Goal: Task Accomplishment & Management: Complete application form

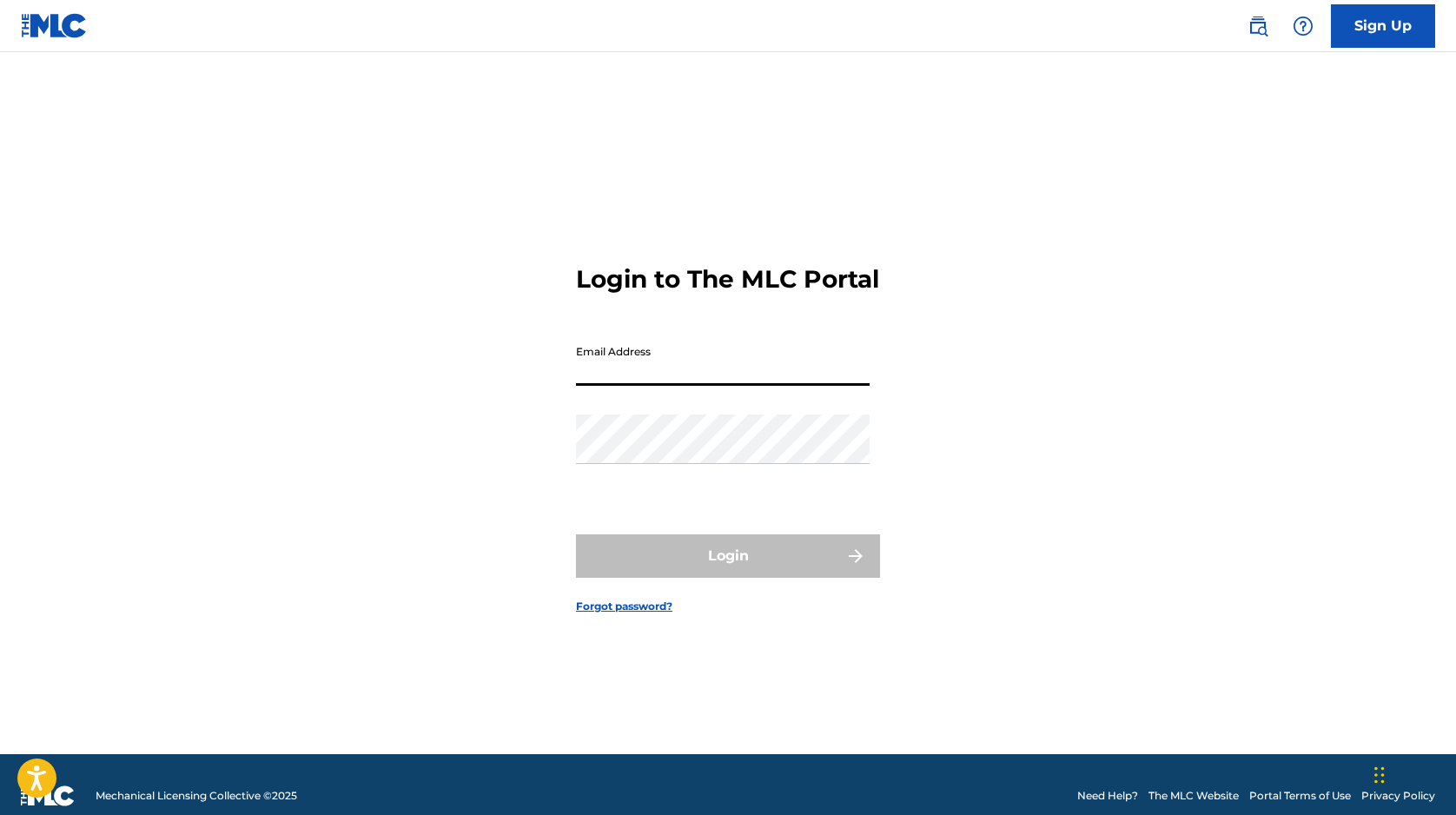
click at [630, 385] on input "Email Address" at bounding box center [723, 361] width 293 height 50
type input "[PERSON_NAME][EMAIL_ADDRESS][DOMAIN_NAME]"
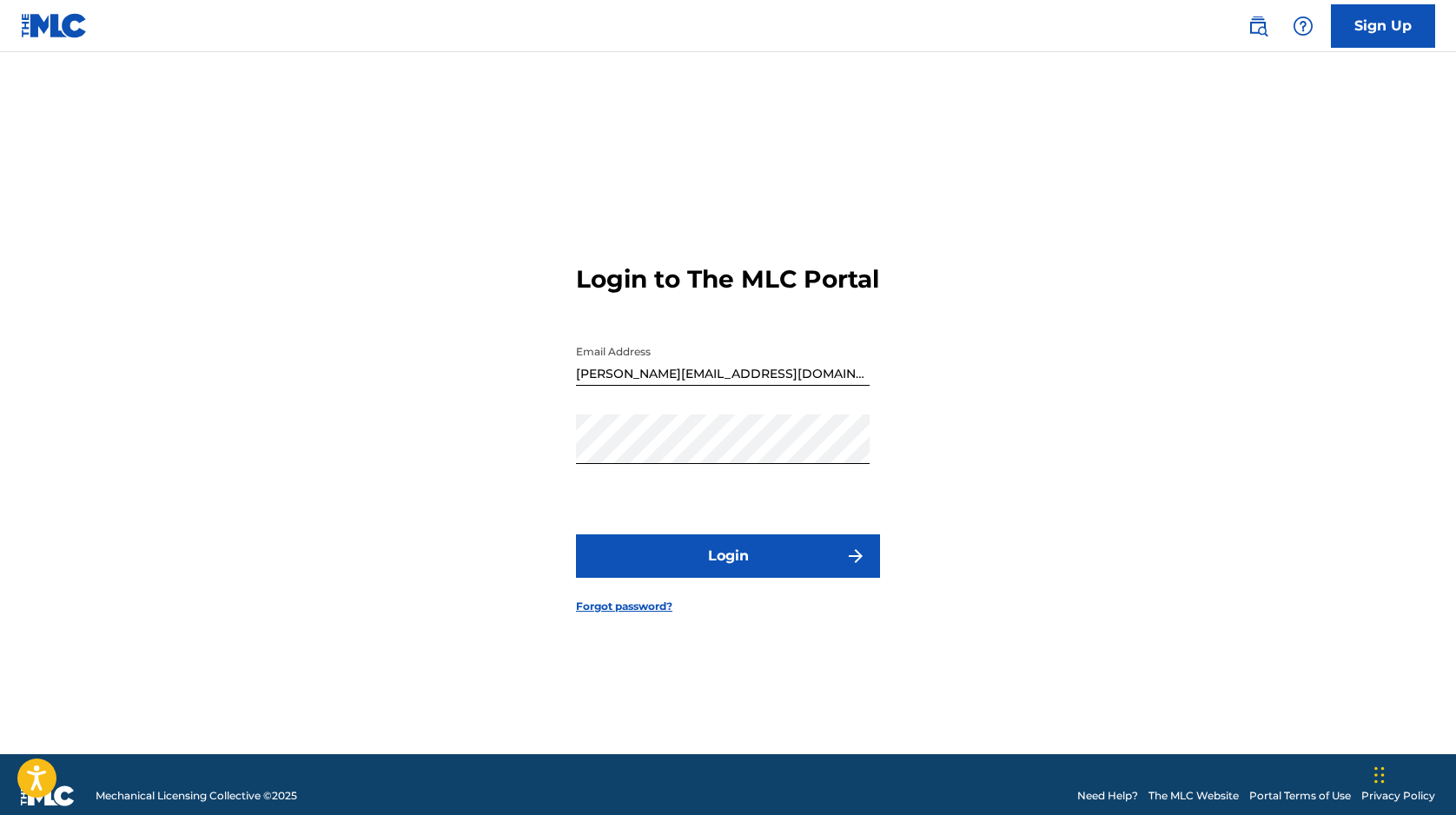
click at [720, 569] on button "Login" at bounding box center [728, 556] width 304 height 43
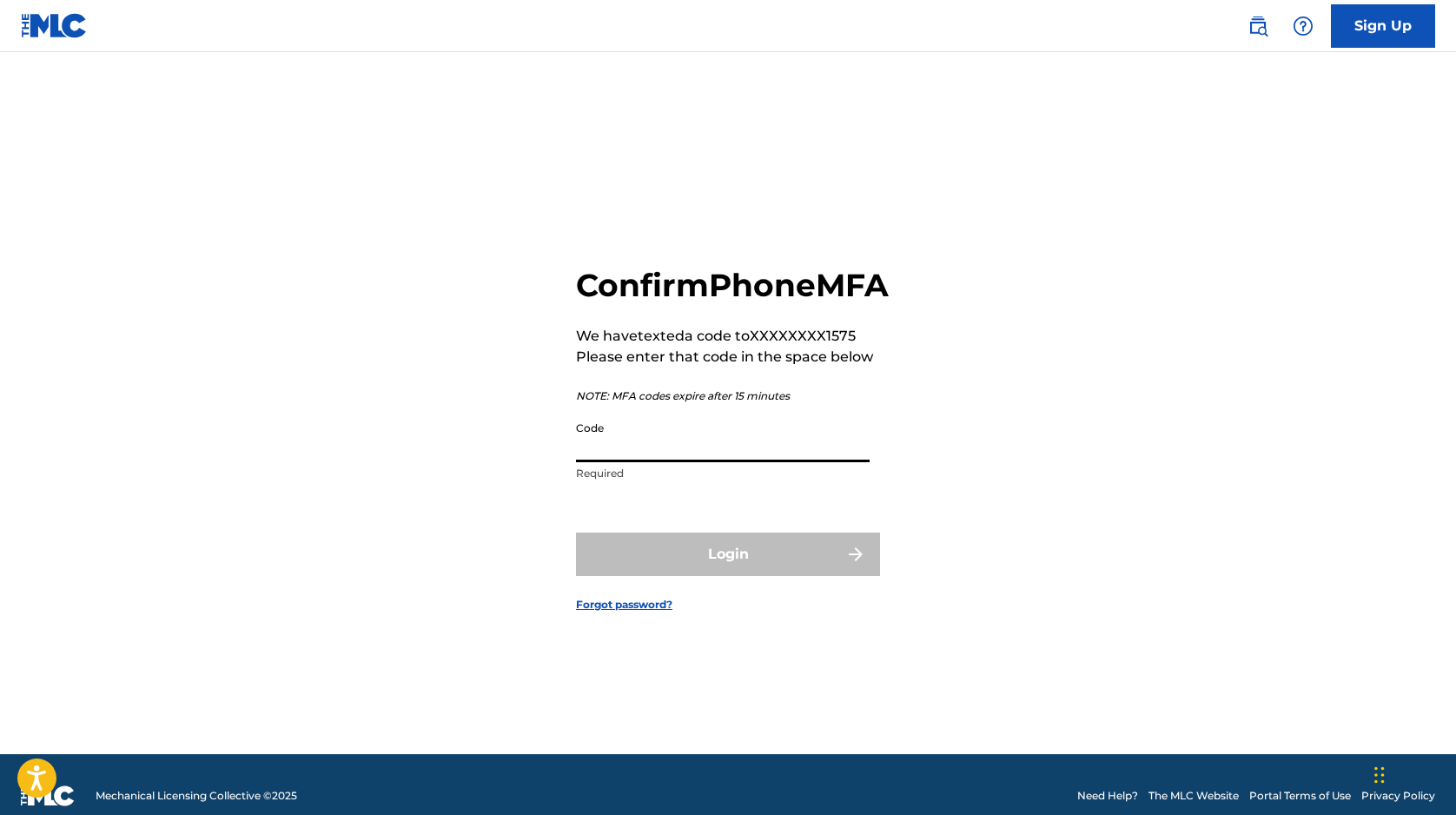
click at [654, 462] on input "Code" at bounding box center [723, 437] width 293 height 50
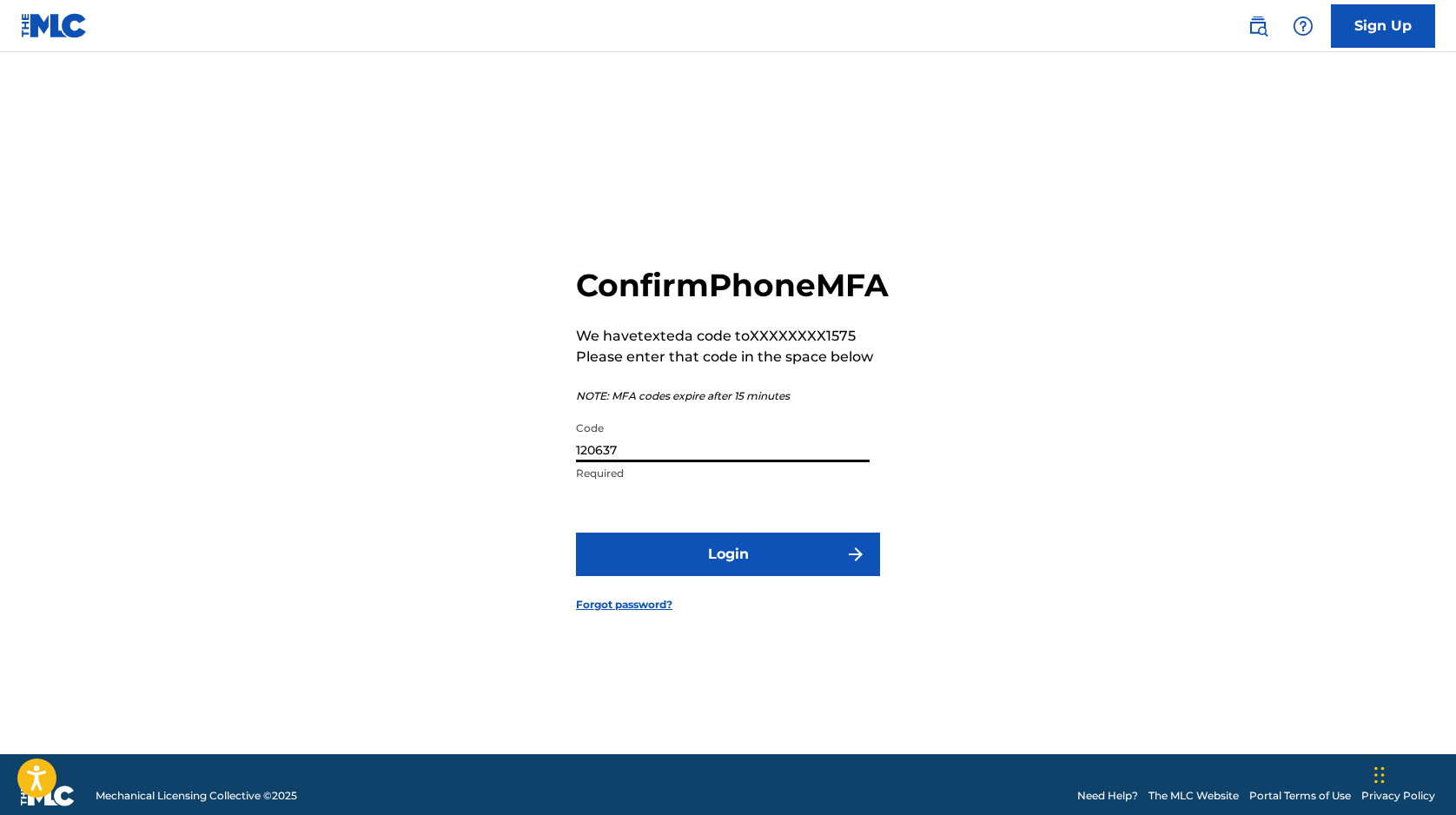
type input "120637"
click at [777, 576] on button "Login" at bounding box center [728, 555] width 304 height 43
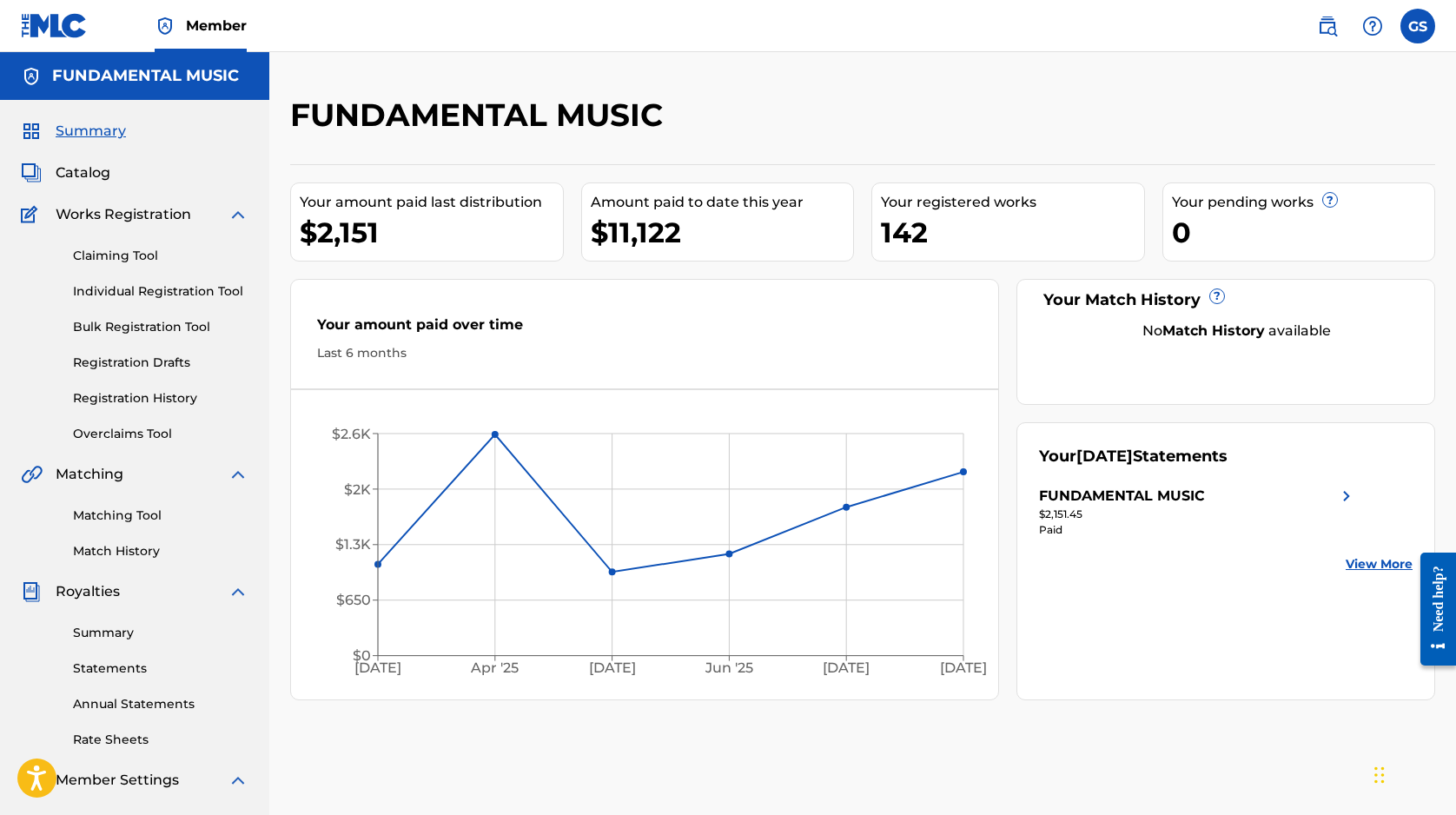
click at [167, 290] on link "Individual Registration Tool" at bounding box center [161, 290] width 176 height 18
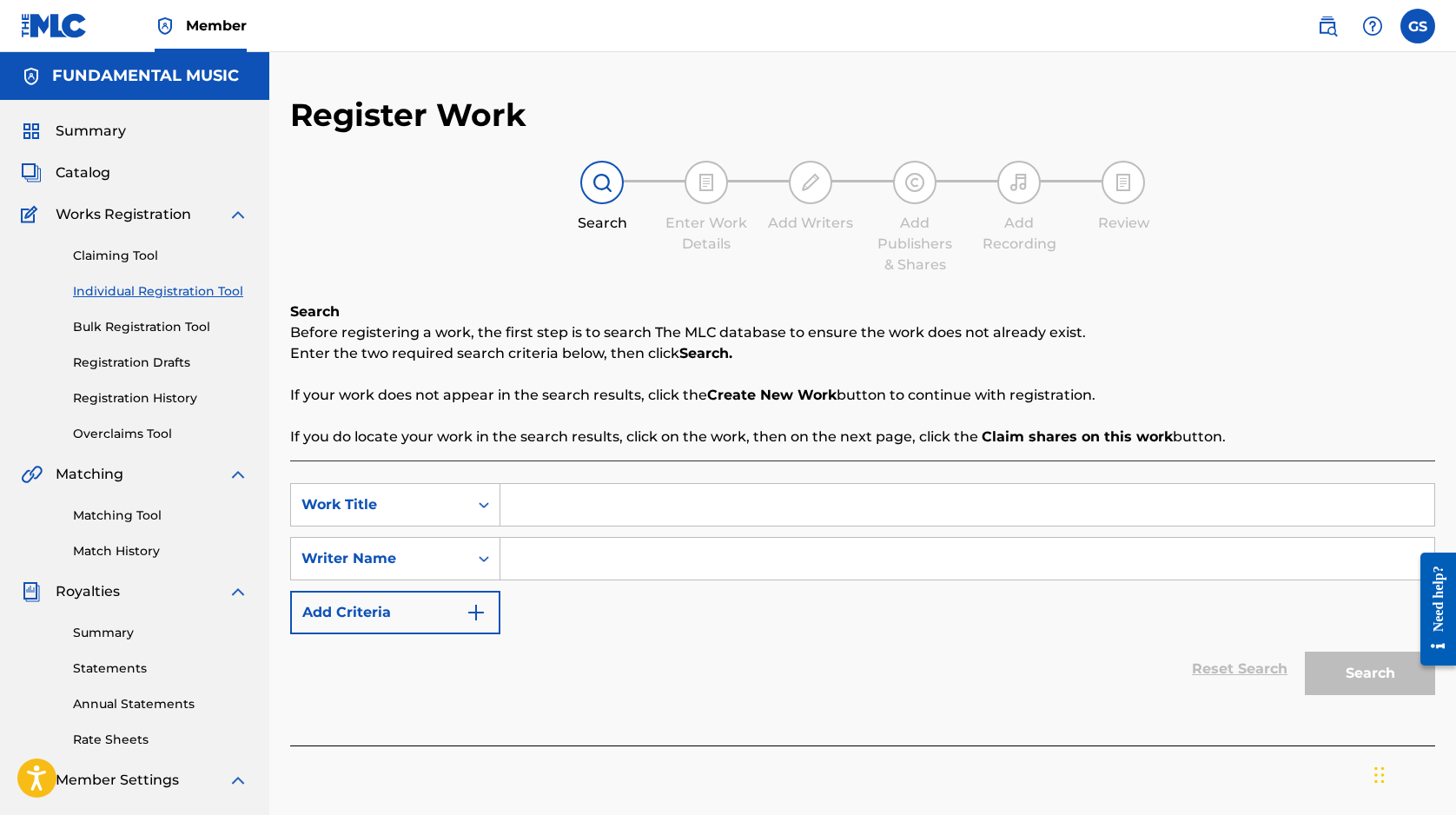
click at [695, 512] on input "Search Form" at bounding box center [966, 505] width 933 height 41
paste input "GirlandBoy123$"
type input "G"
type input "Vespera"
click at [665, 566] on input "Search Form" at bounding box center [966, 558] width 933 height 41
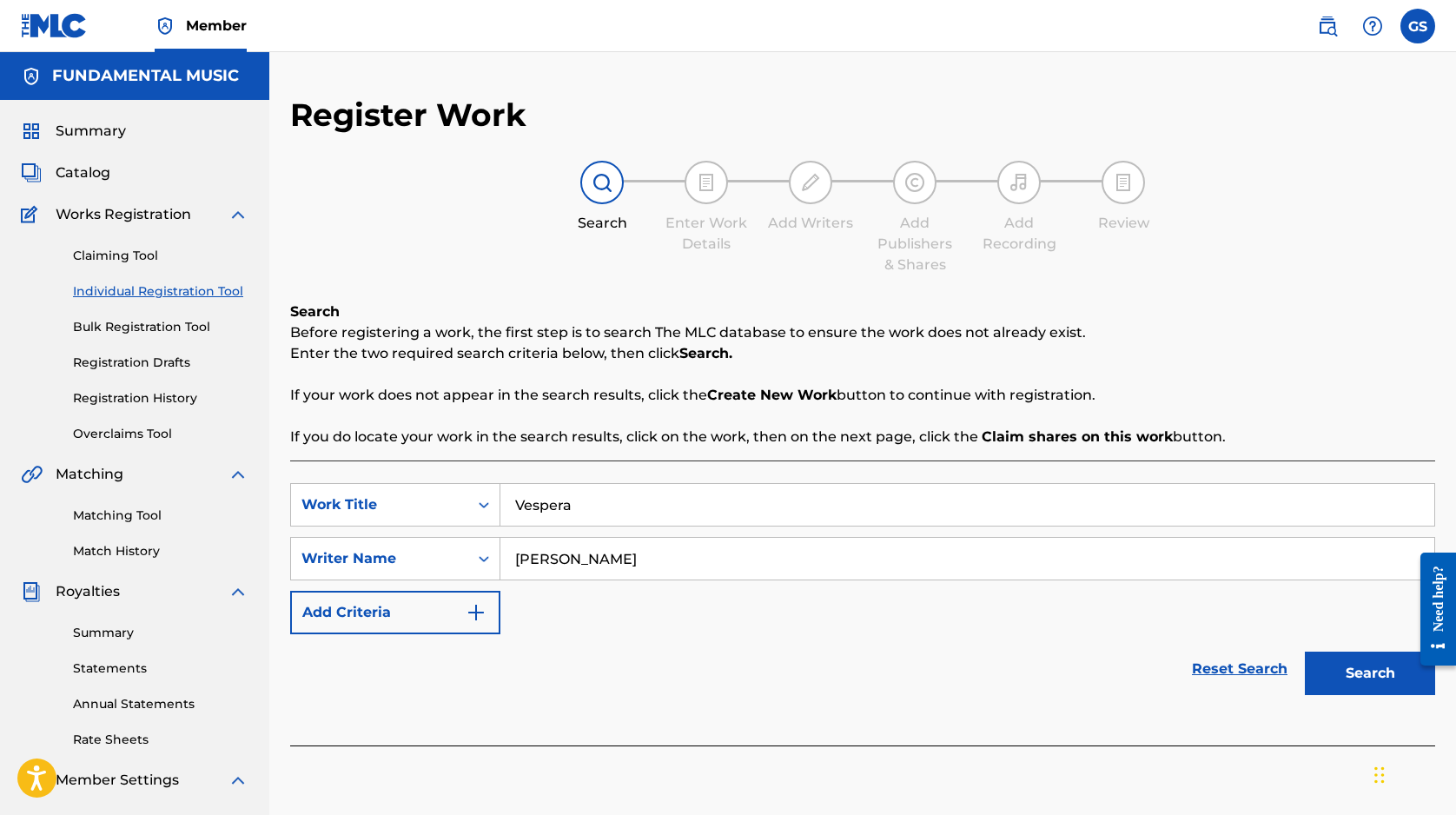
type input "[PERSON_NAME]"
click at [1340, 665] on button "Search" at bounding box center [1370, 673] width 131 height 43
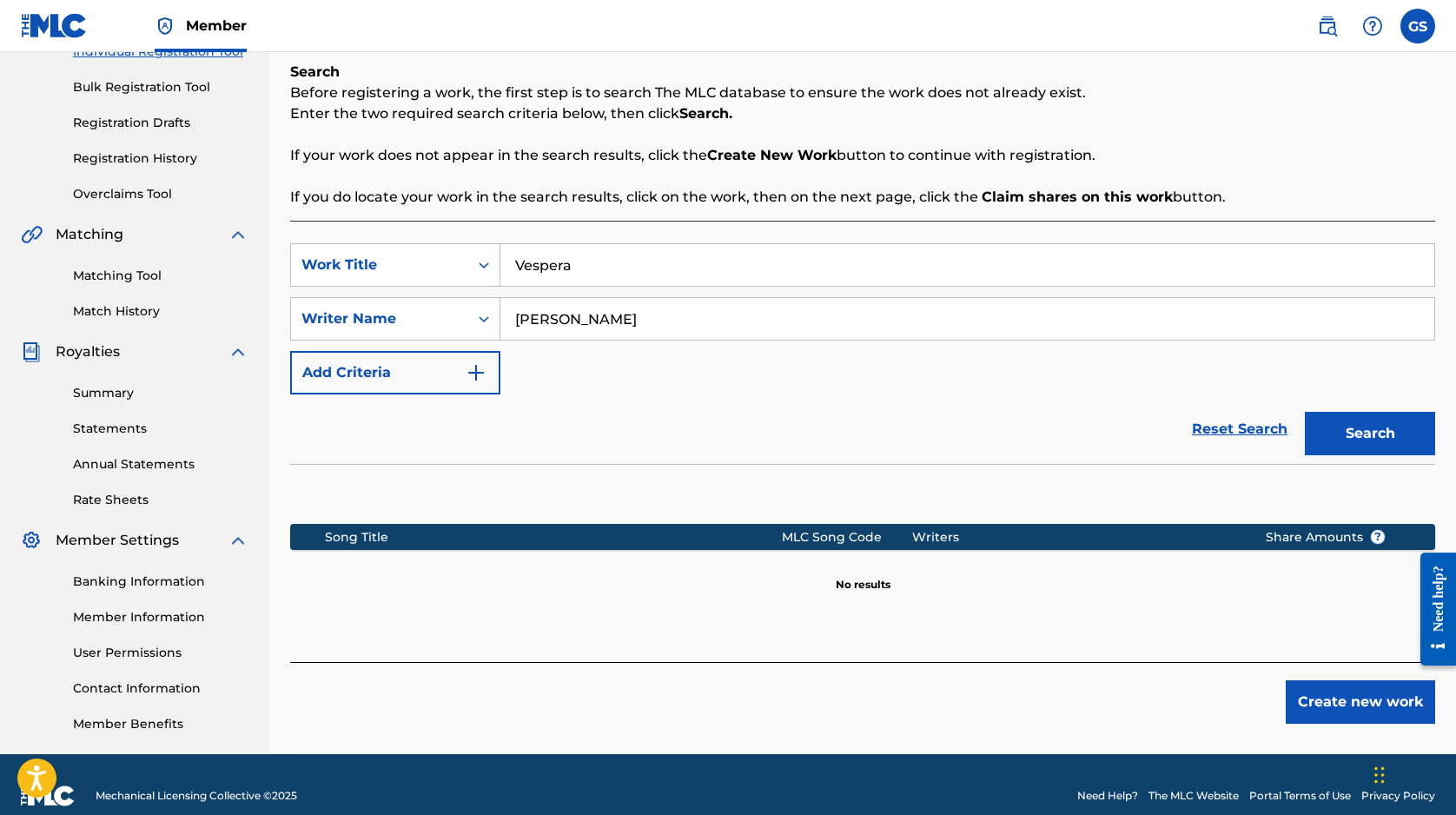
scroll to position [262, 0]
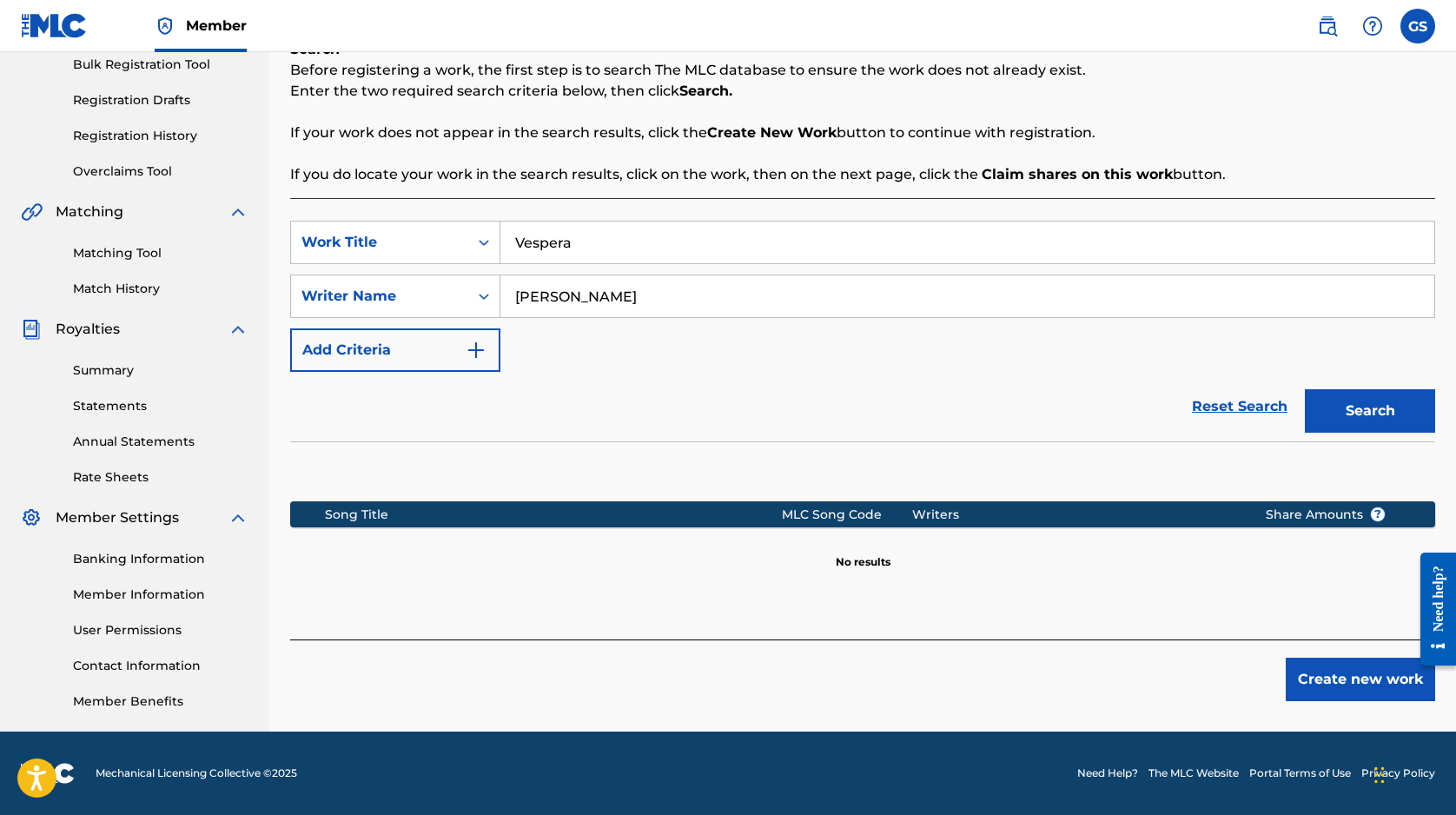
click at [1368, 677] on button "Create new work" at bounding box center [1360, 680] width 149 height 43
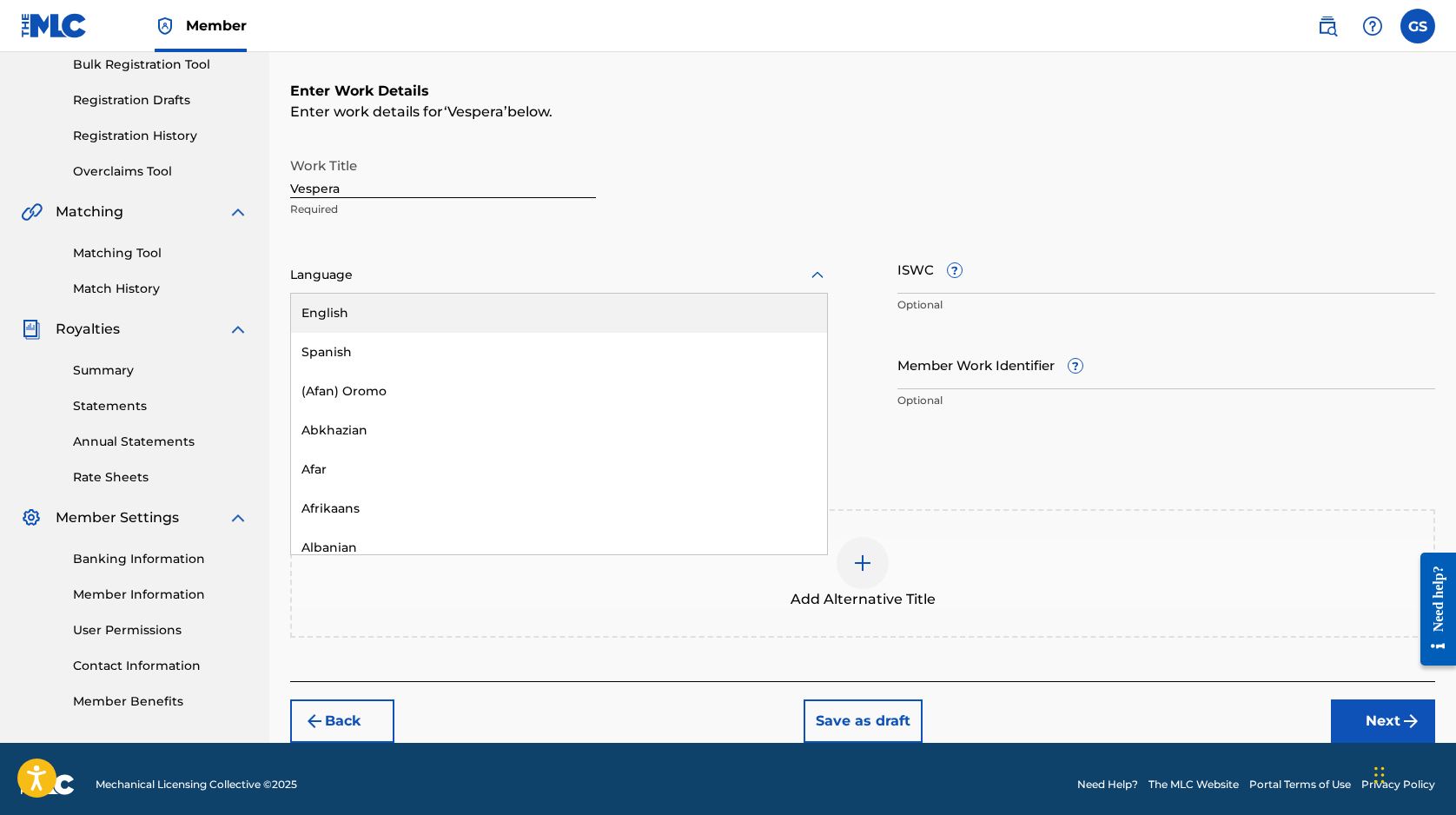
click at [524, 285] on div "Language" at bounding box center [559, 275] width 538 height 37
click at [519, 314] on div "English" at bounding box center [559, 313] width 536 height 39
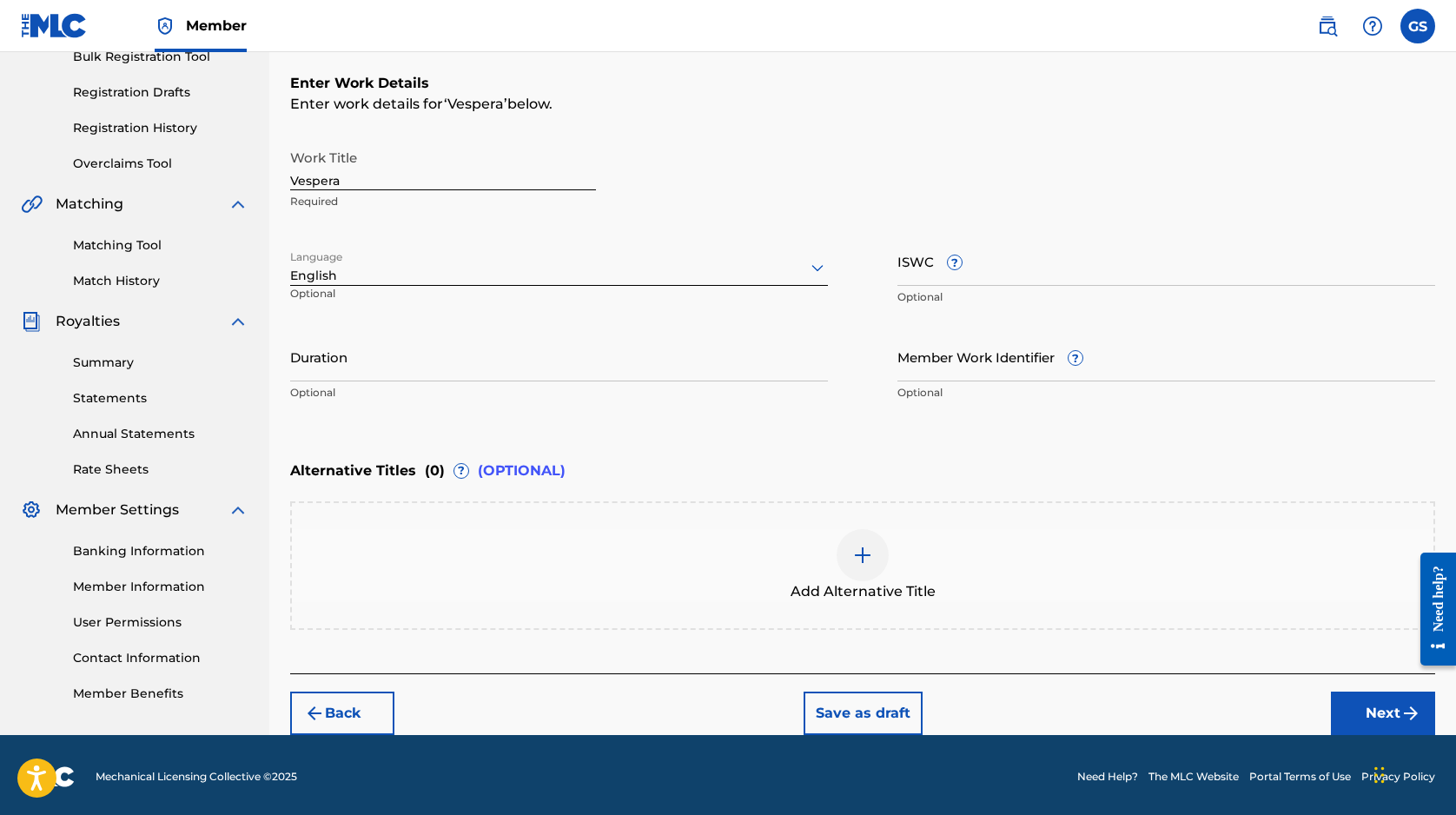
scroll to position [273, 0]
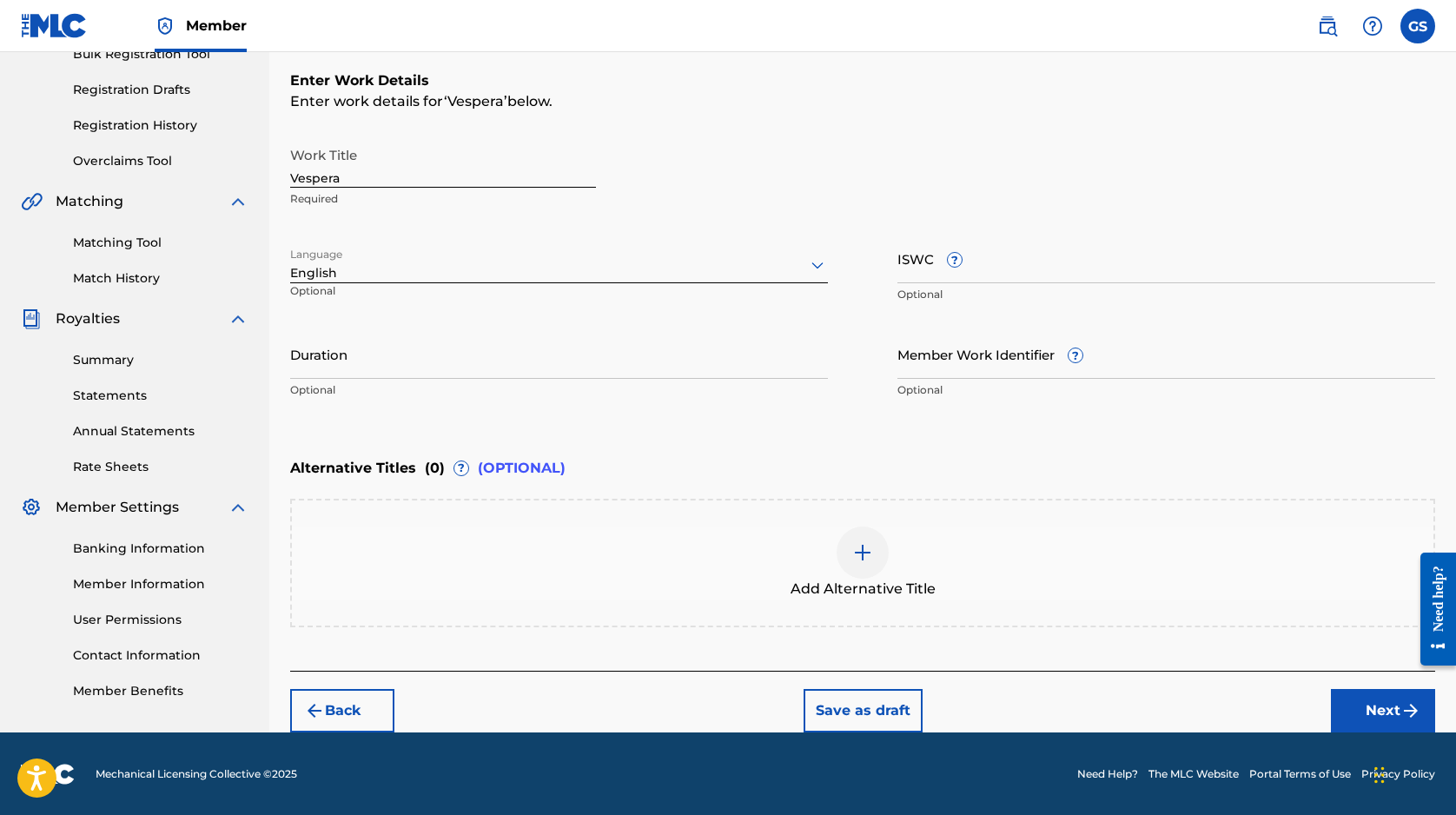
click at [1349, 705] on button "Next" at bounding box center [1383, 711] width 104 height 43
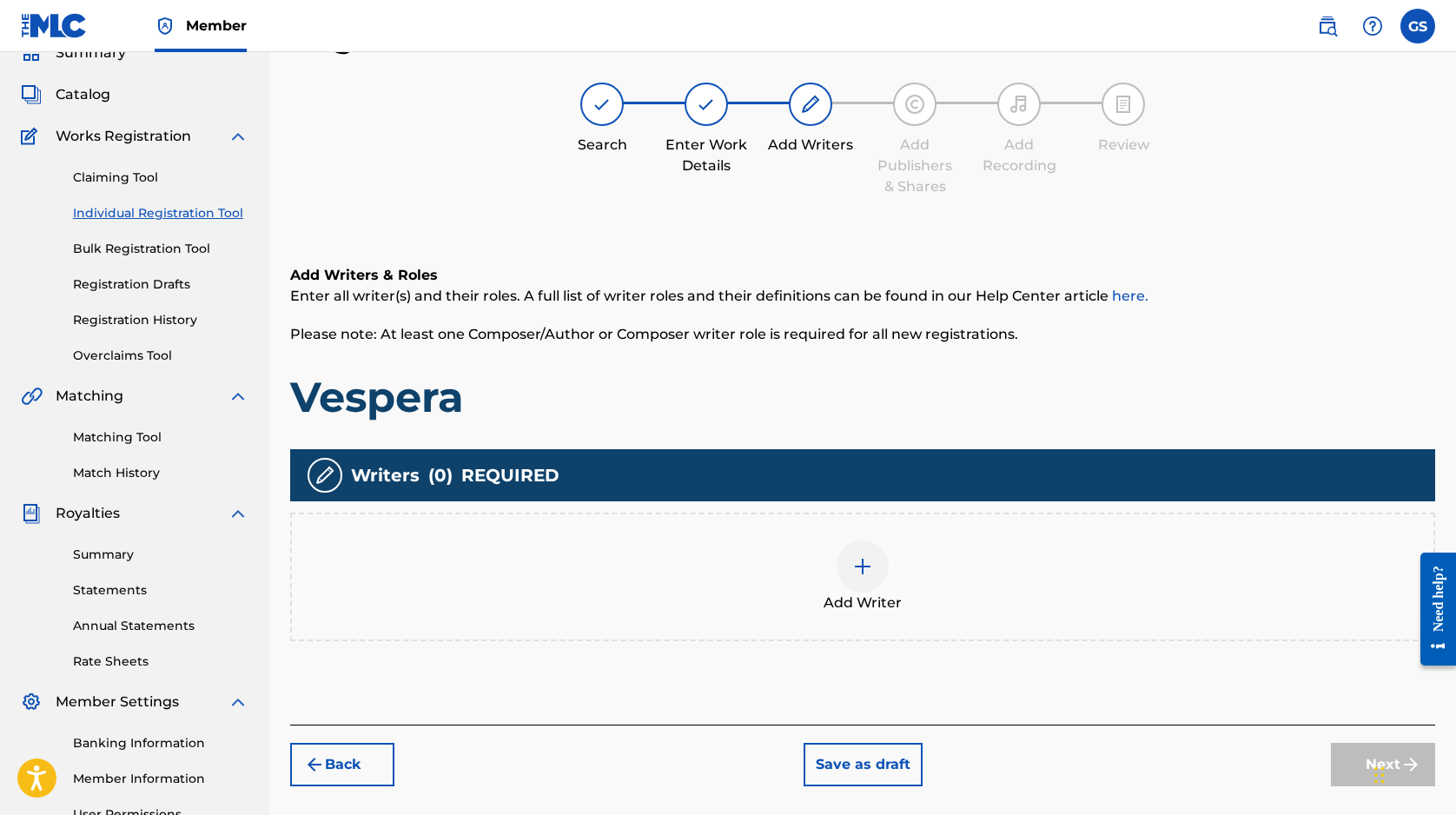
scroll to position [262, 0]
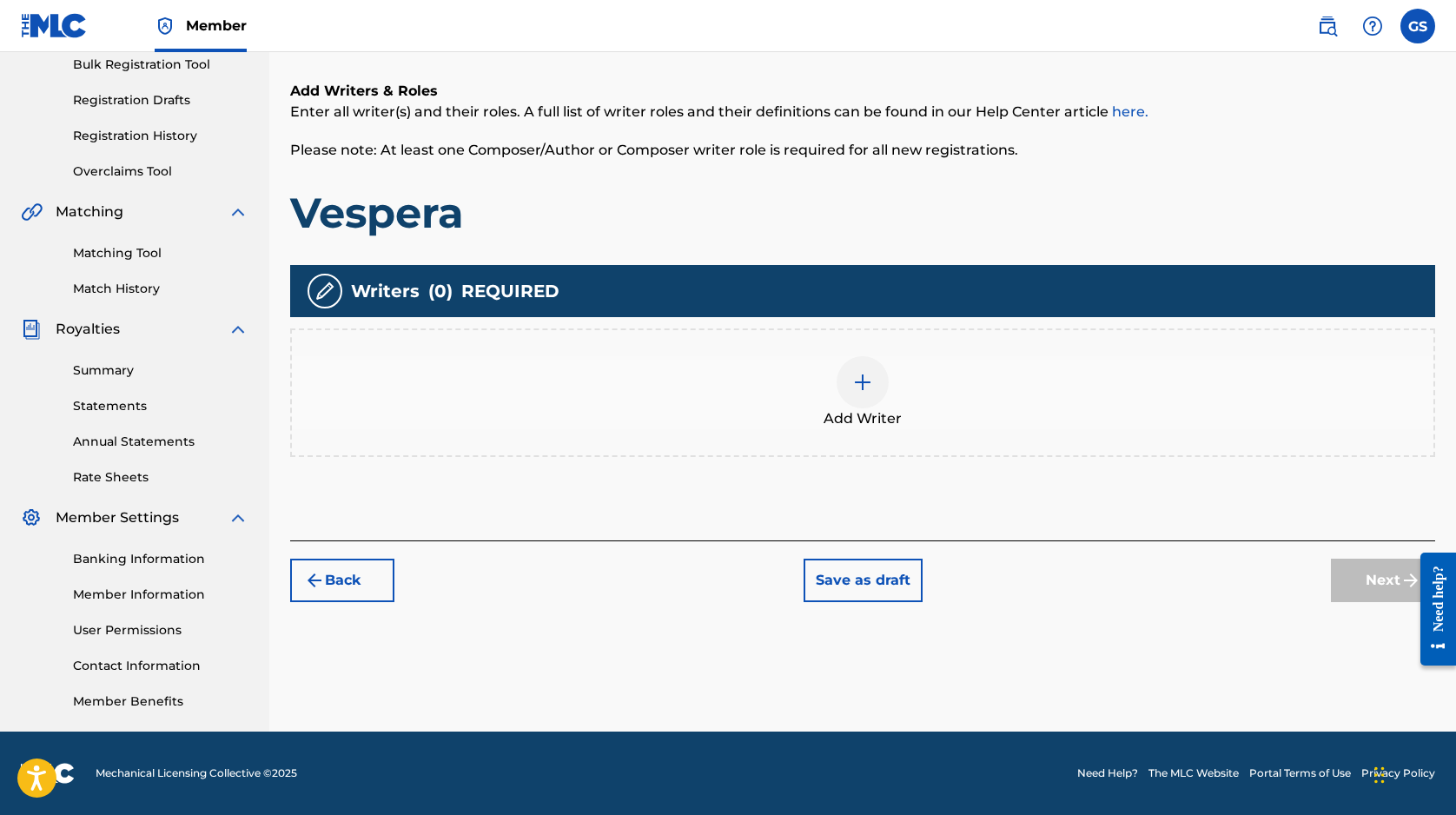
click at [870, 368] on div at bounding box center [862, 382] width 52 height 52
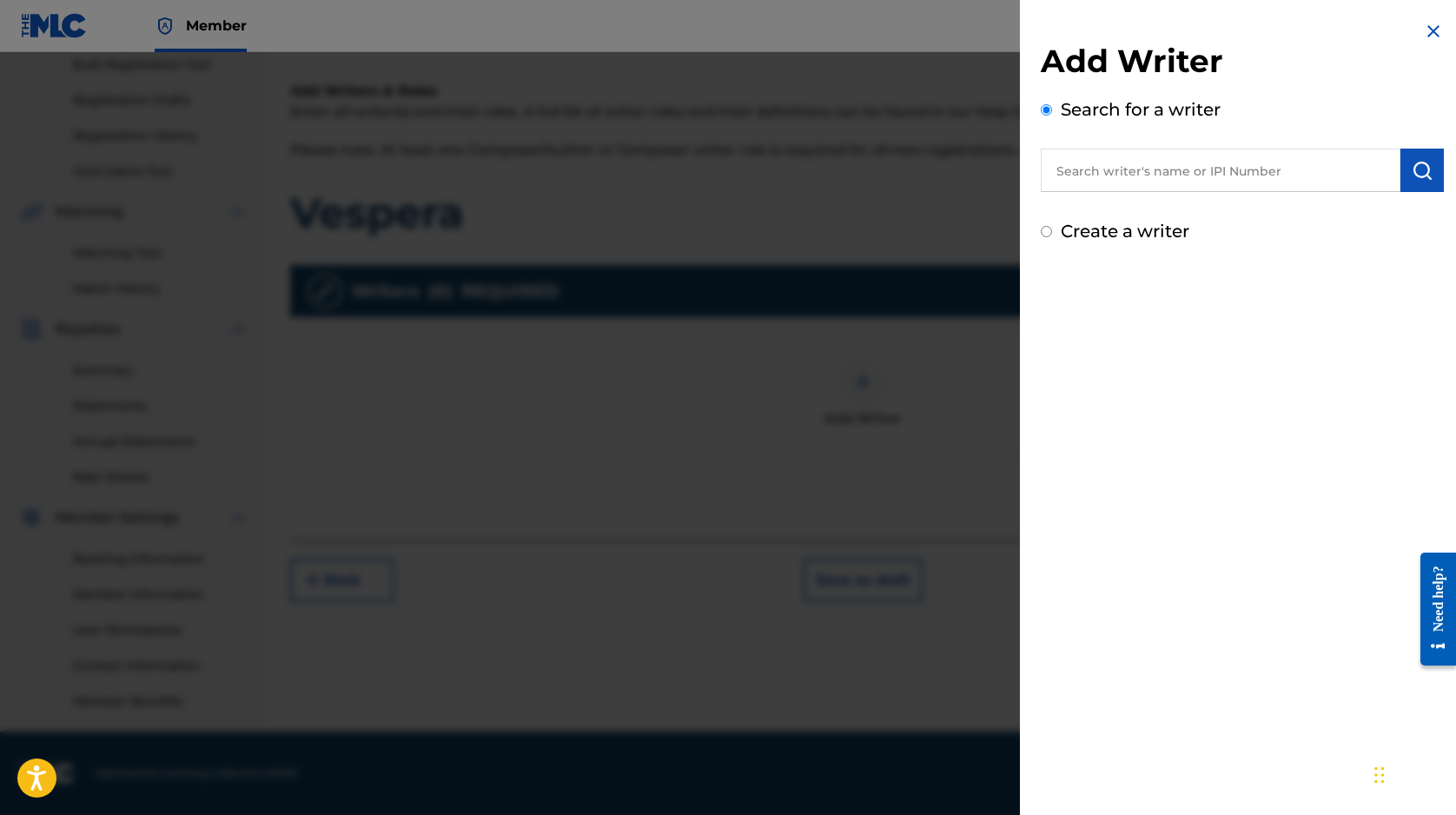
click at [1193, 181] on input "text" at bounding box center [1220, 170] width 360 height 43
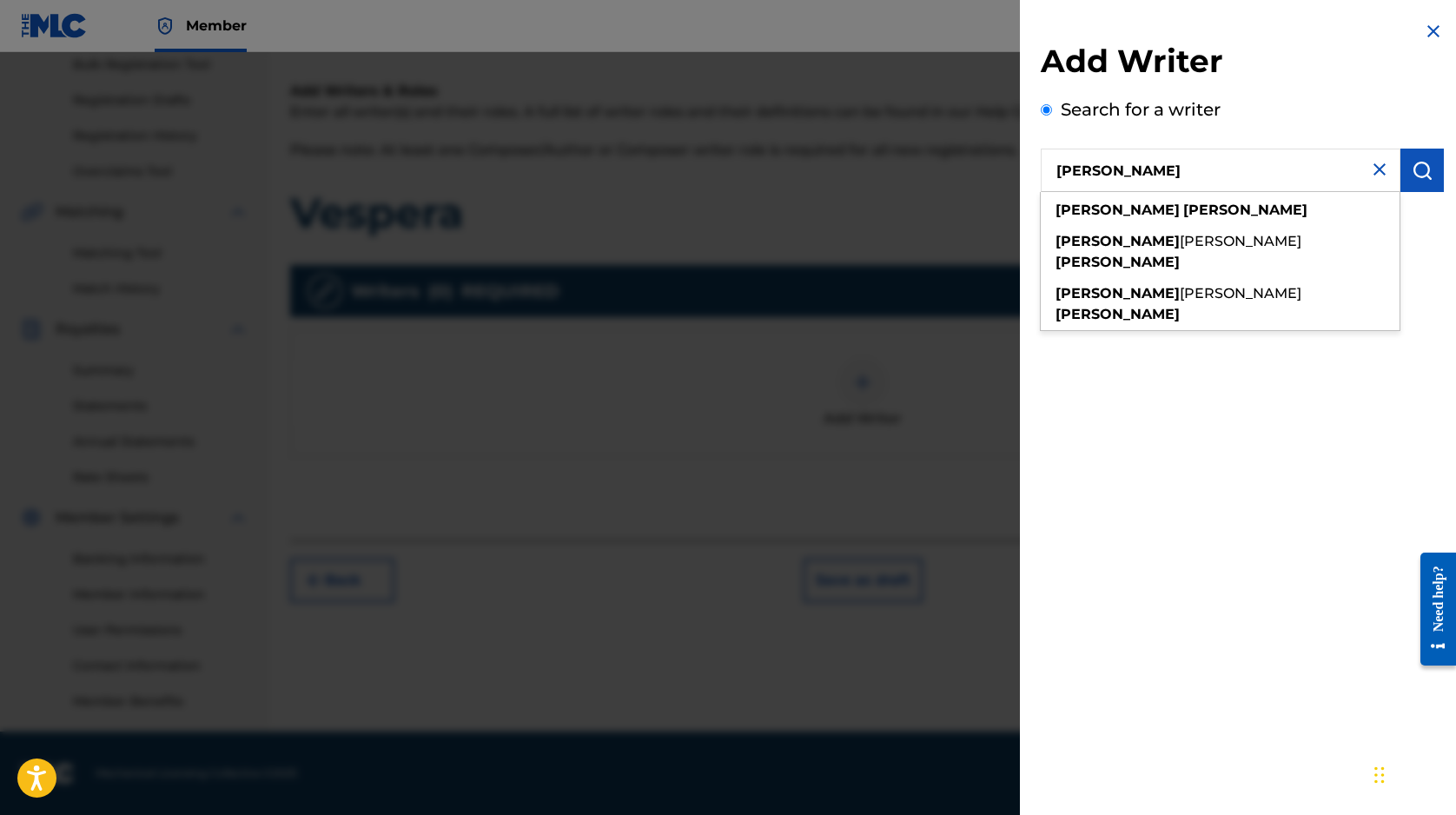
type input "[PERSON_NAME]"
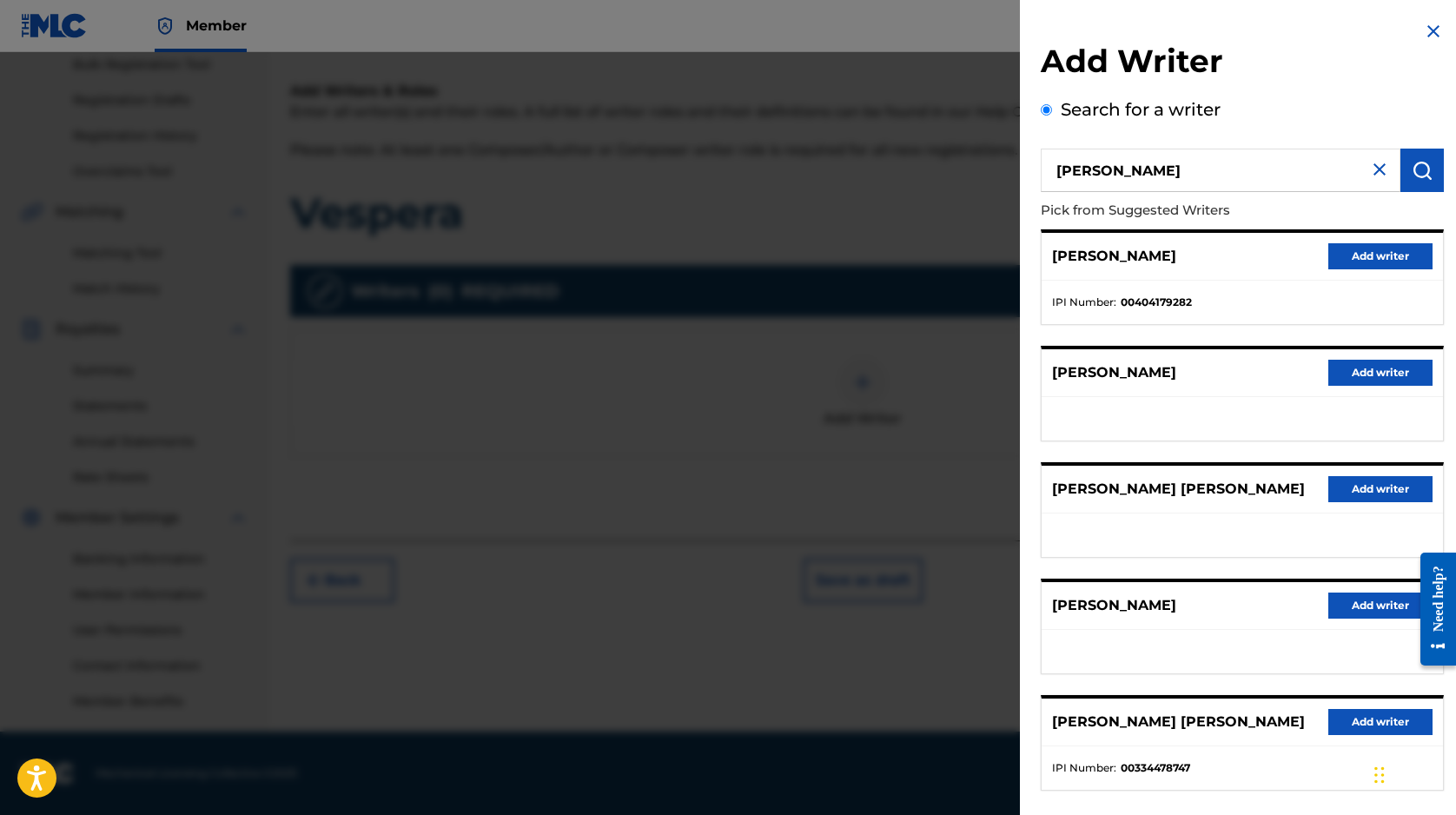
click at [1370, 168] on img at bounding box center [1380, 169] width 21 height 21
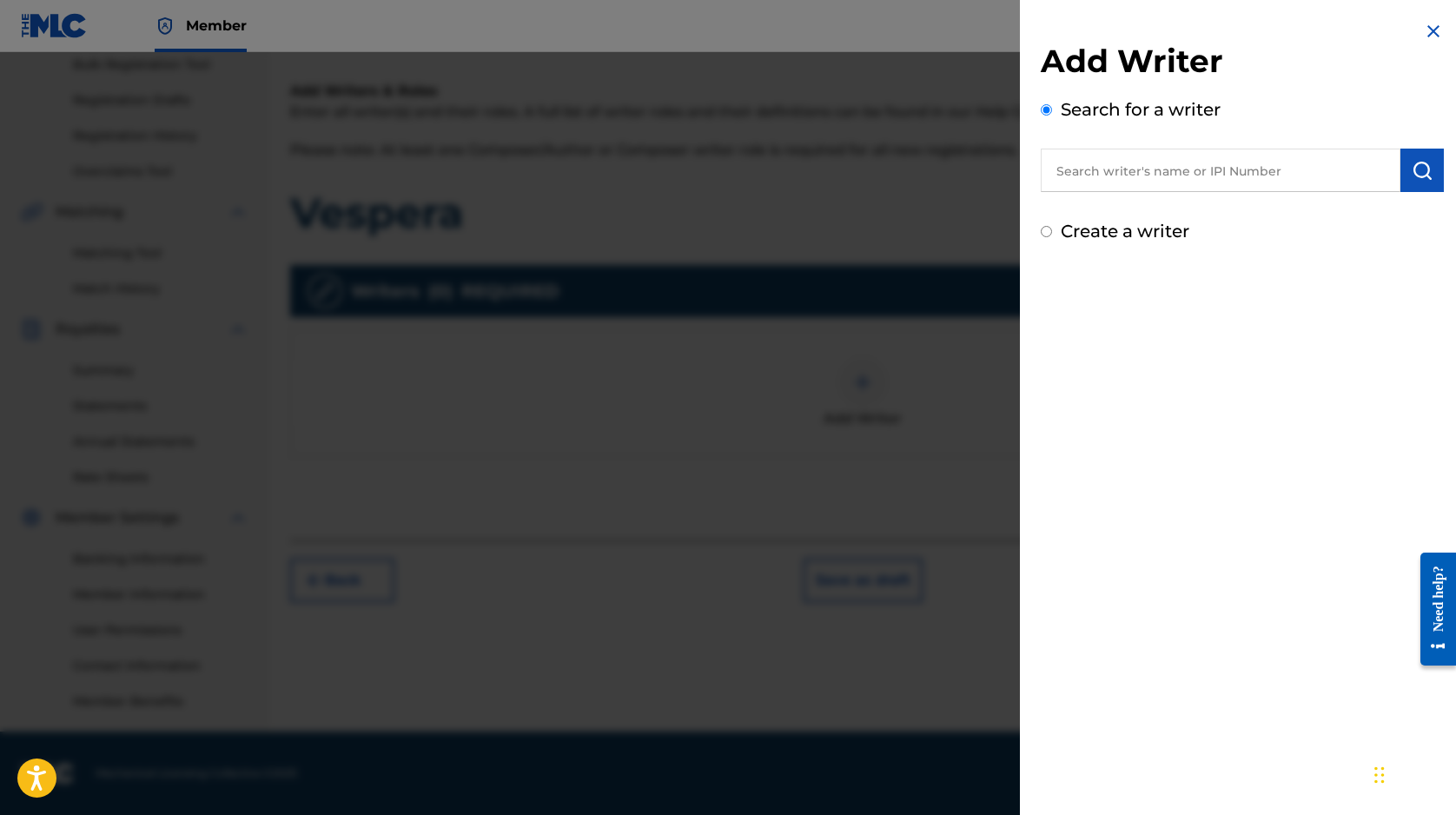
click at [1041, 225] on div "Create a writer" at bounding box center [1242, 231] width 403 height 26
click at [1044, 229] on input "Create a writer" at bounding box center [1046, 231] width 11 height 11
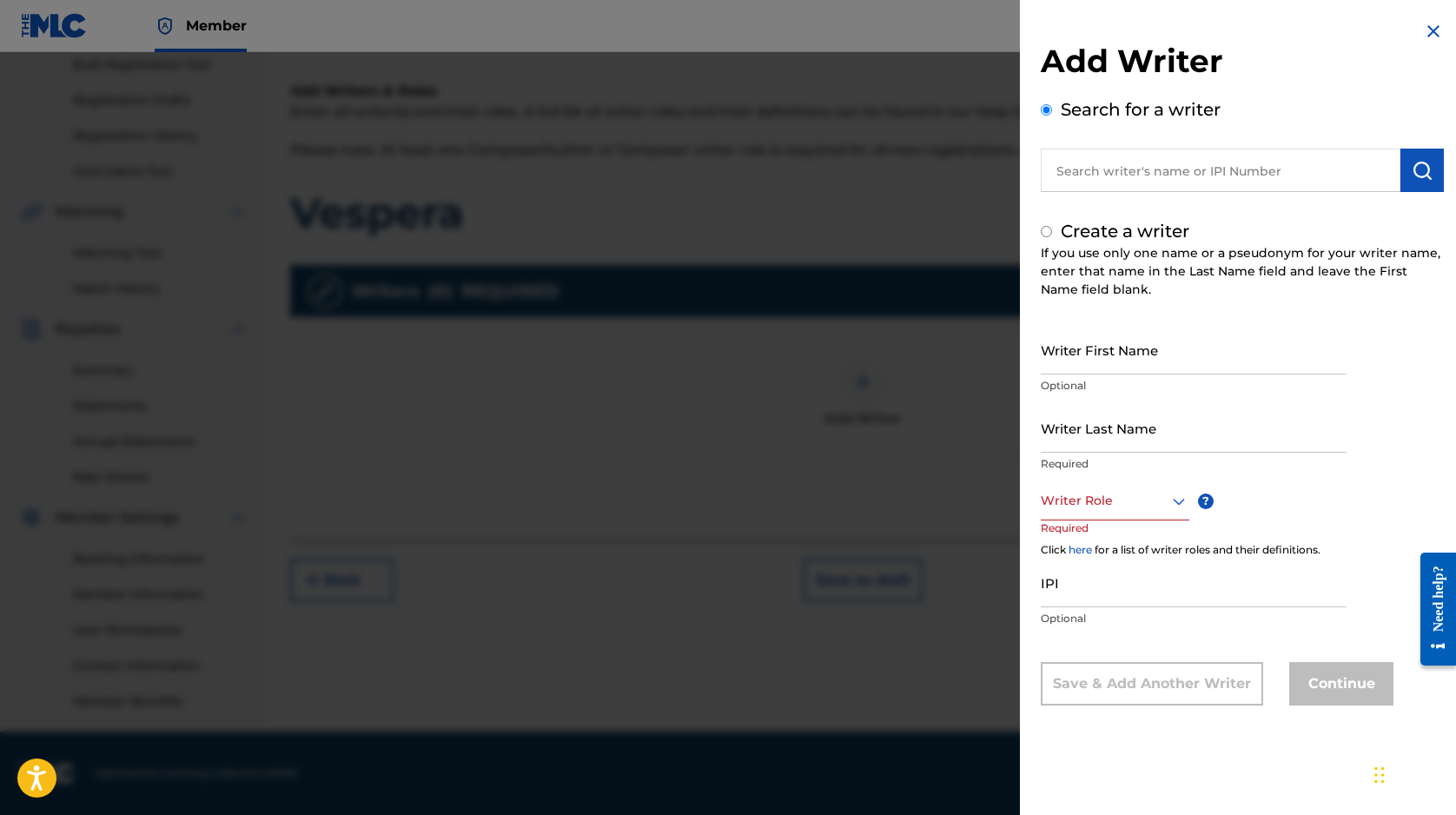
radio input "false"
radio input "true"
click at [1129, 357] on input "Writer First Name" at bounding box center [1193, 350] width 305 height 50
type input "[PERSON_NAME]"
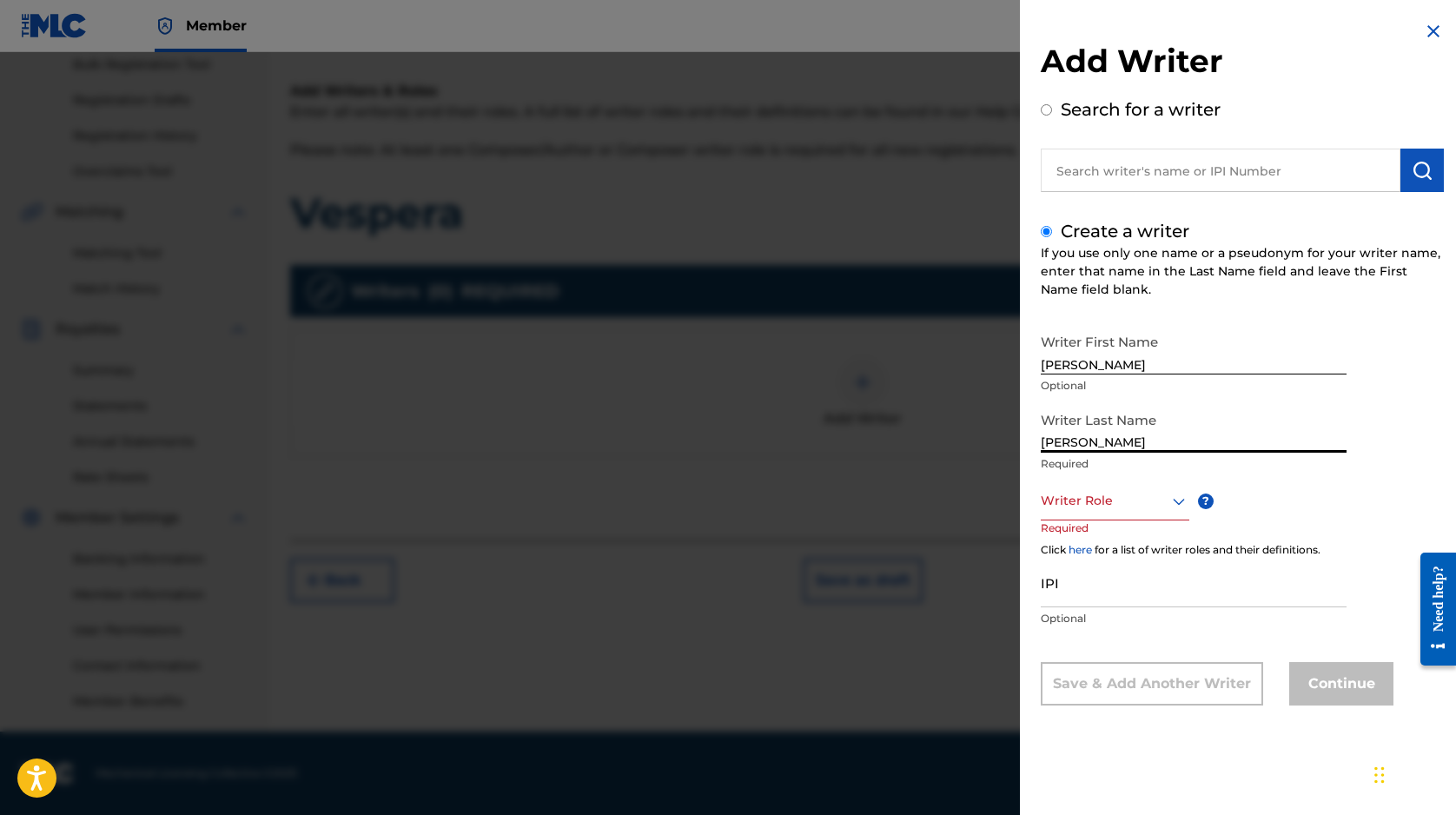
type input "[PERSON_NAME]"
click at [1094, 498] on div at bounding box center [1115, 500] width 149 height 22
click at [1096, 542] on div "Composer/Author" at bounding box center [1115, 541] width 147 height 39
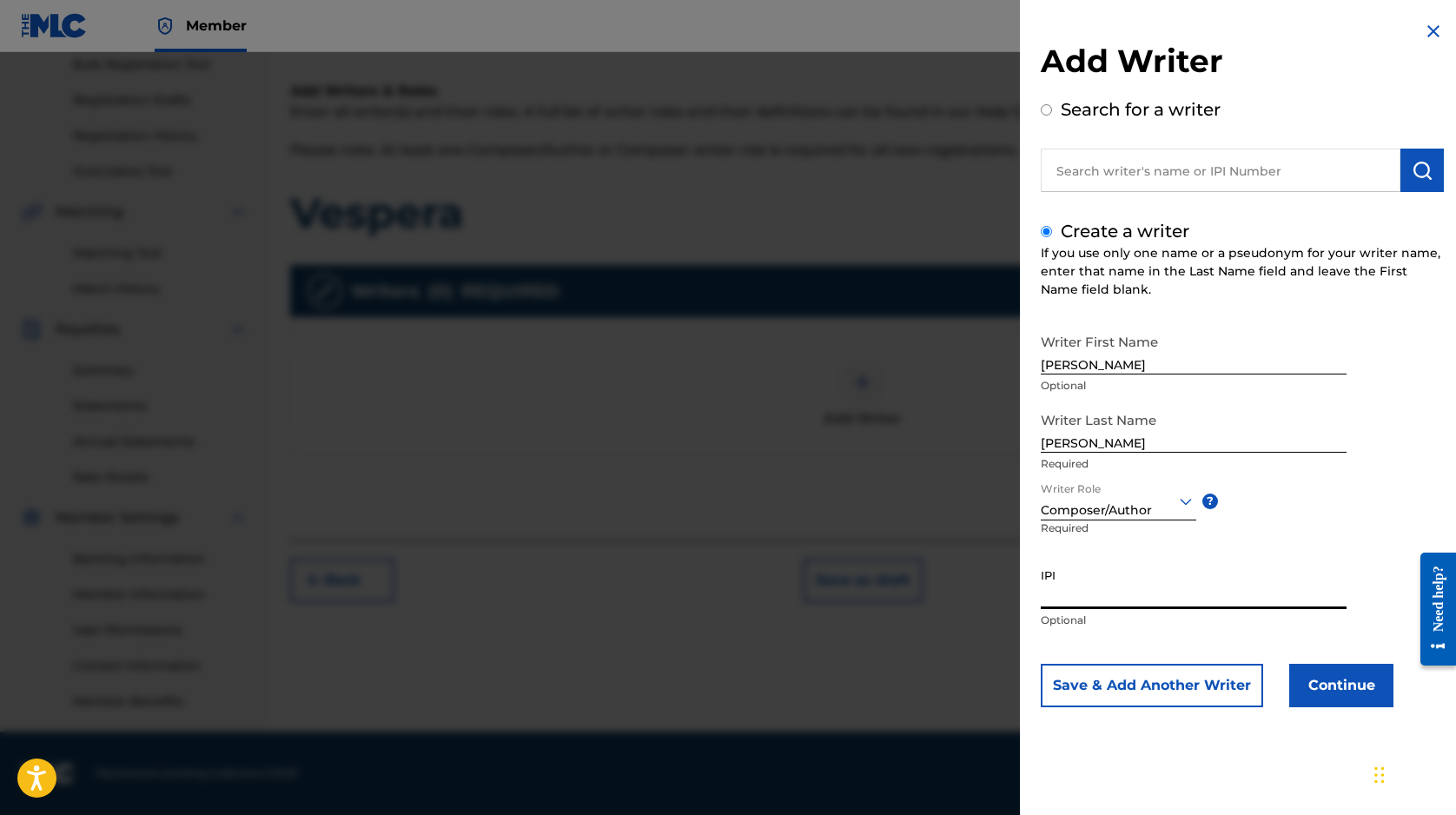
click at [1077, 584] on input "IPI" at bounding box center [1193, 584] width 305 height 50
paste input "404179282"
type input "404179282"
click at [1309, 682] on button "Continue" at bounding box center [1340, 685] width 104 height 43
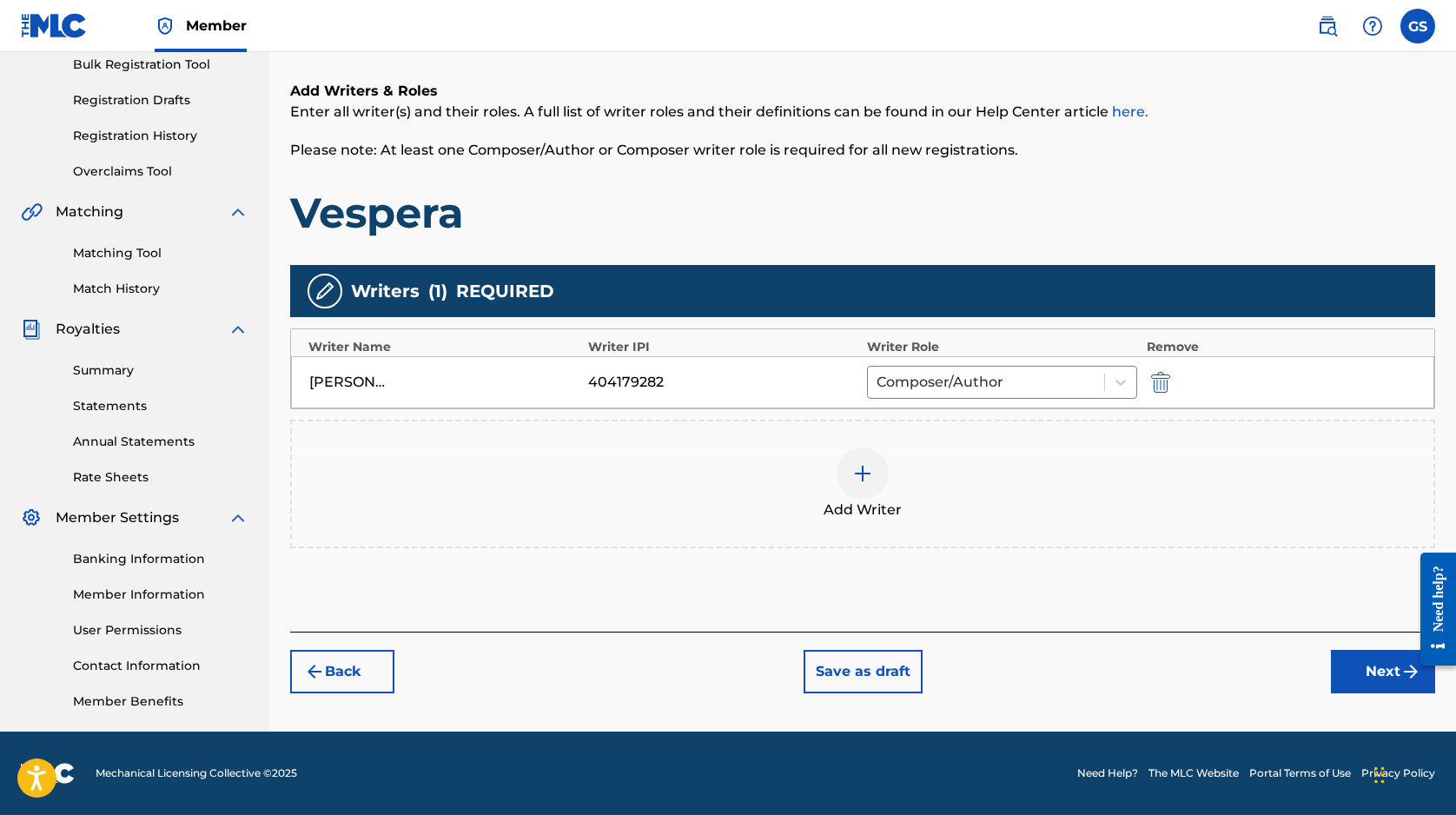
click at [1355, 667] on button "Next" at bounding box center [1383, 671] width 104 height 43
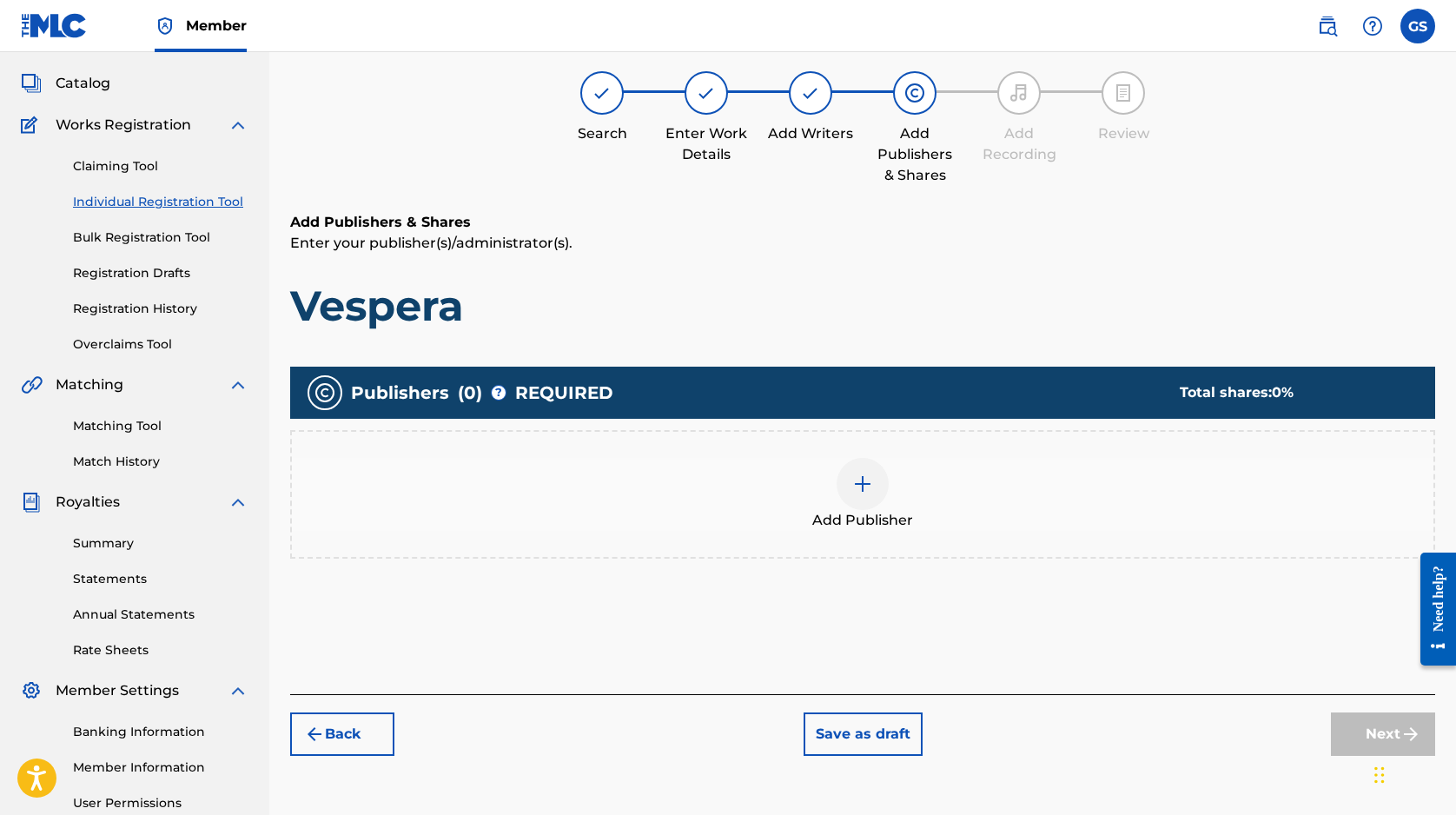
scroll to position [78, 0]
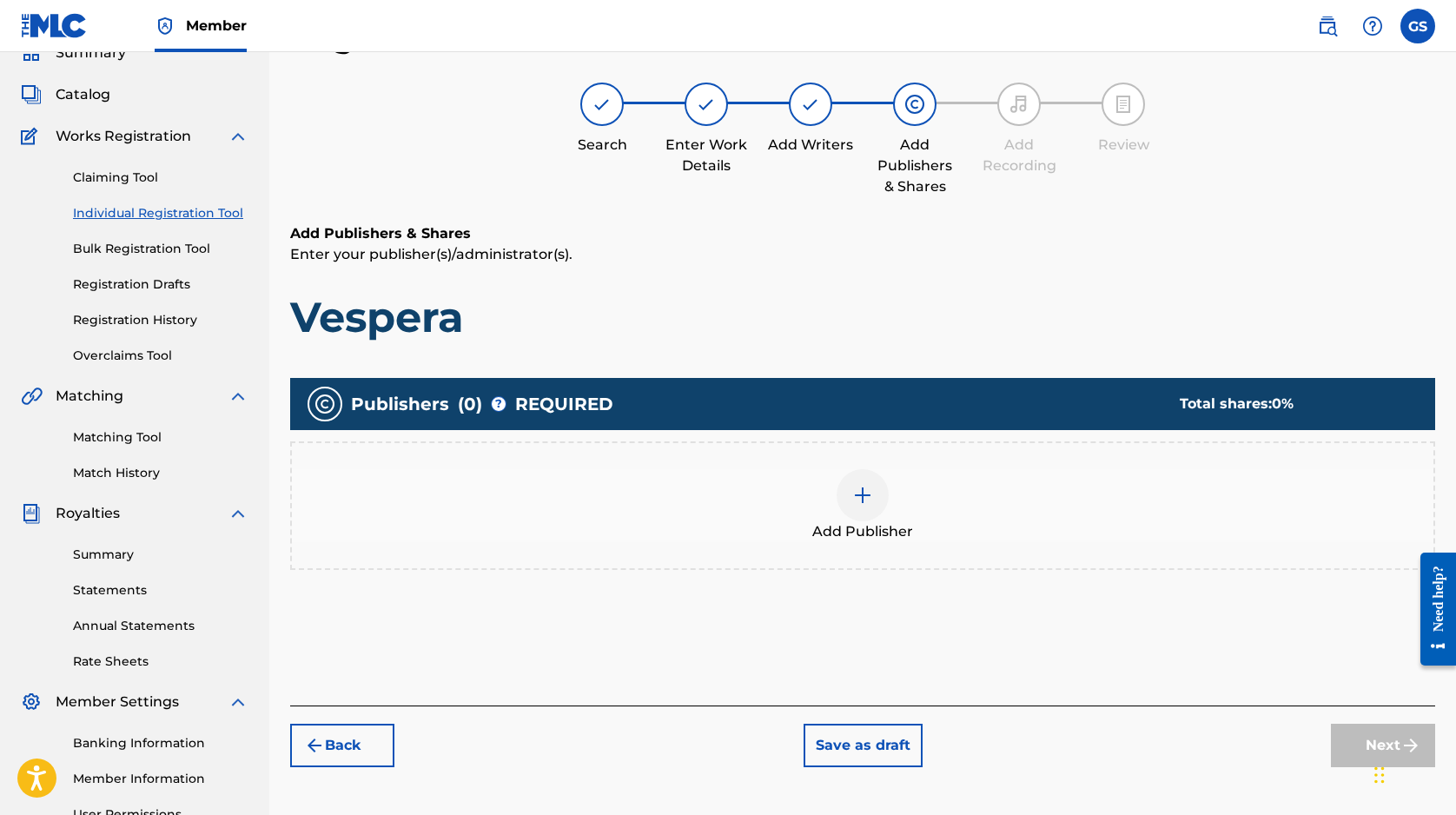
click at [873, 498] on div at bounding box center [862, 494] width 52 height 52
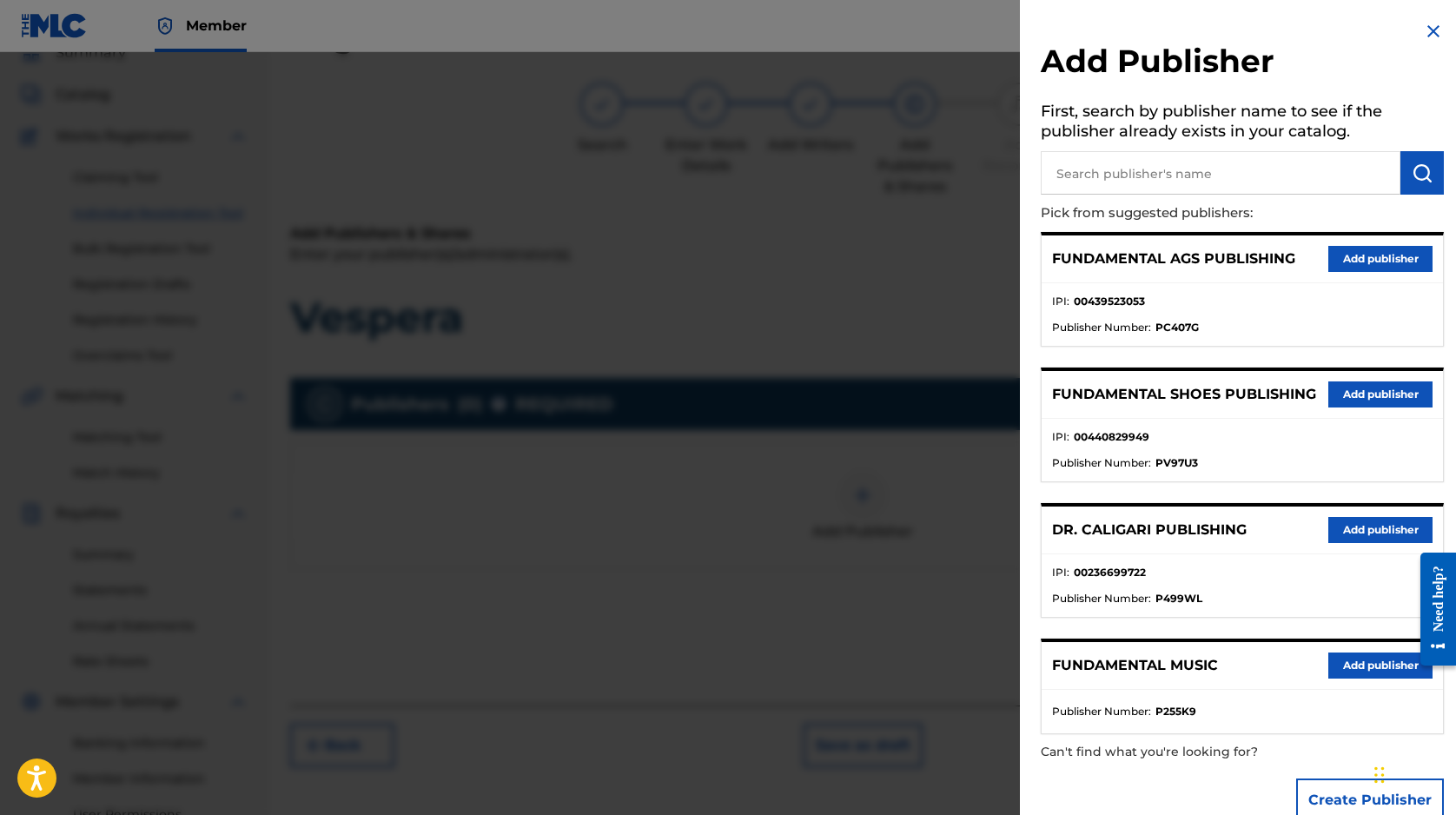
click at [1351, 259] on button "Add publisher" at bounding box center [1380, 259] width 104 height 26
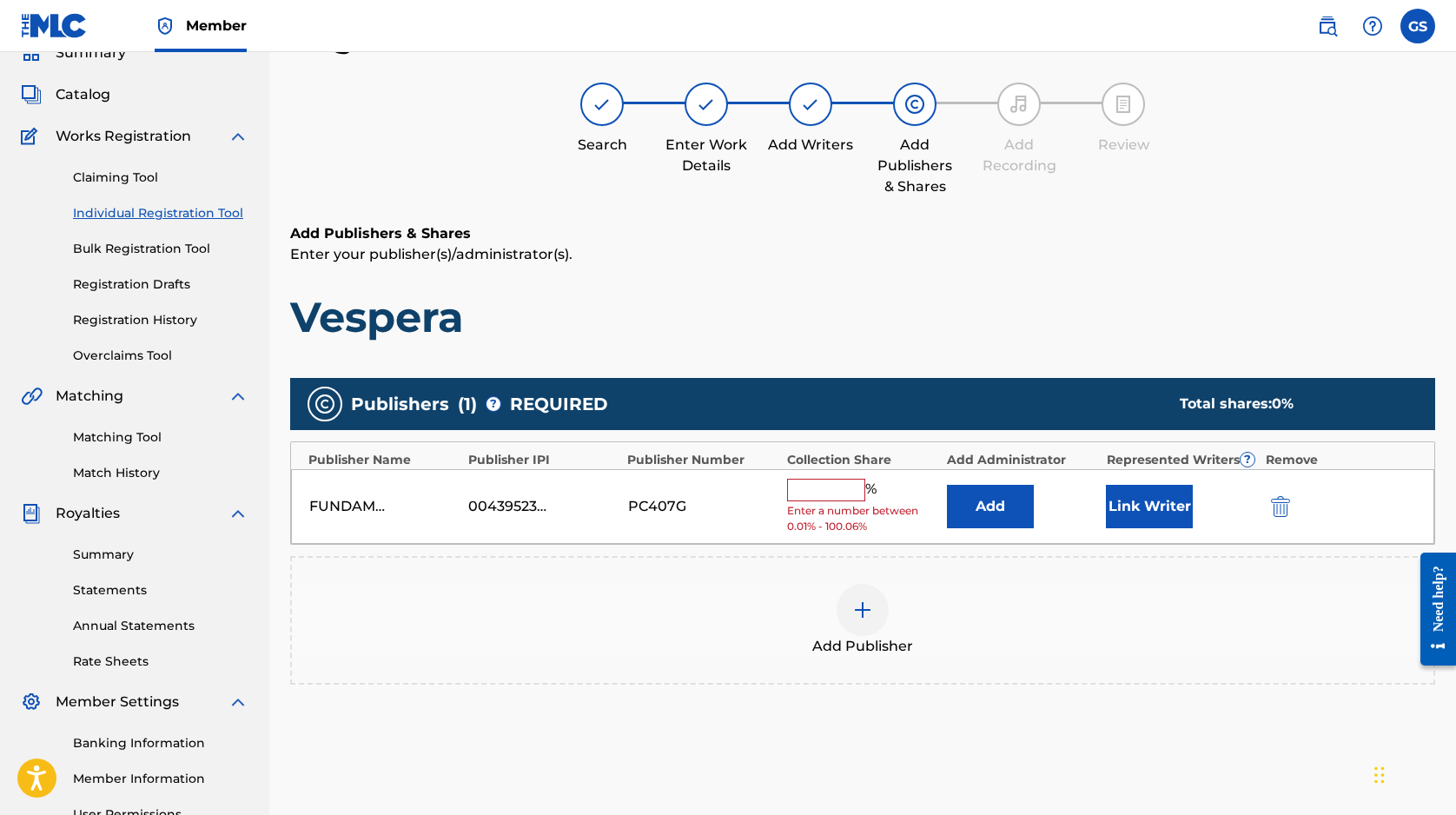
click at [843, 492] on input "text" at bounding box center [825, 490] width 78 height 23
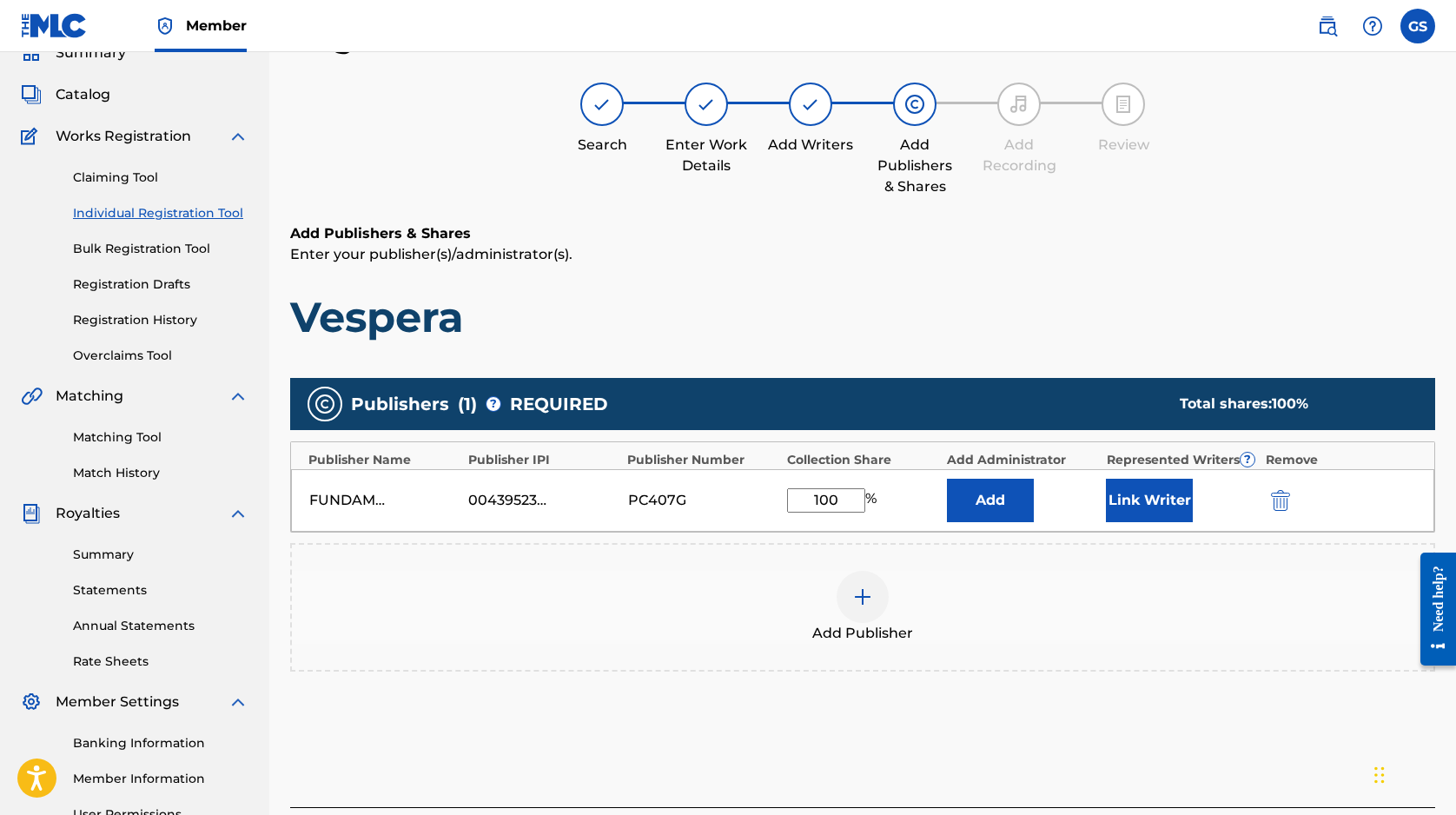
type input "100"
click at [963, 502] on button "Add" at bounding box center [990, 500] width 86 height 43
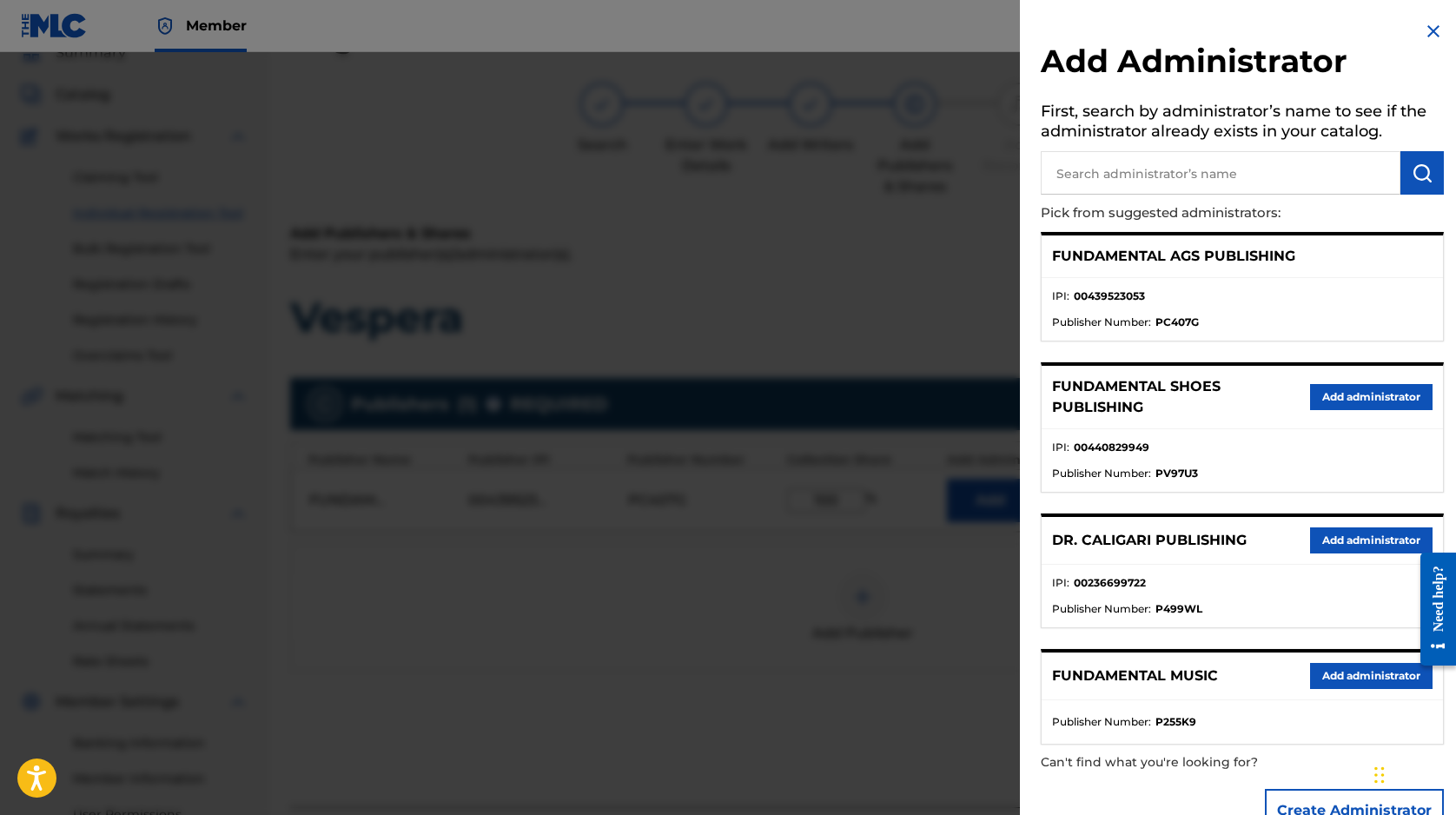
click at [1335, 674] on button "Add administrator" at bounding box center [1371, 676] width 122 height 26
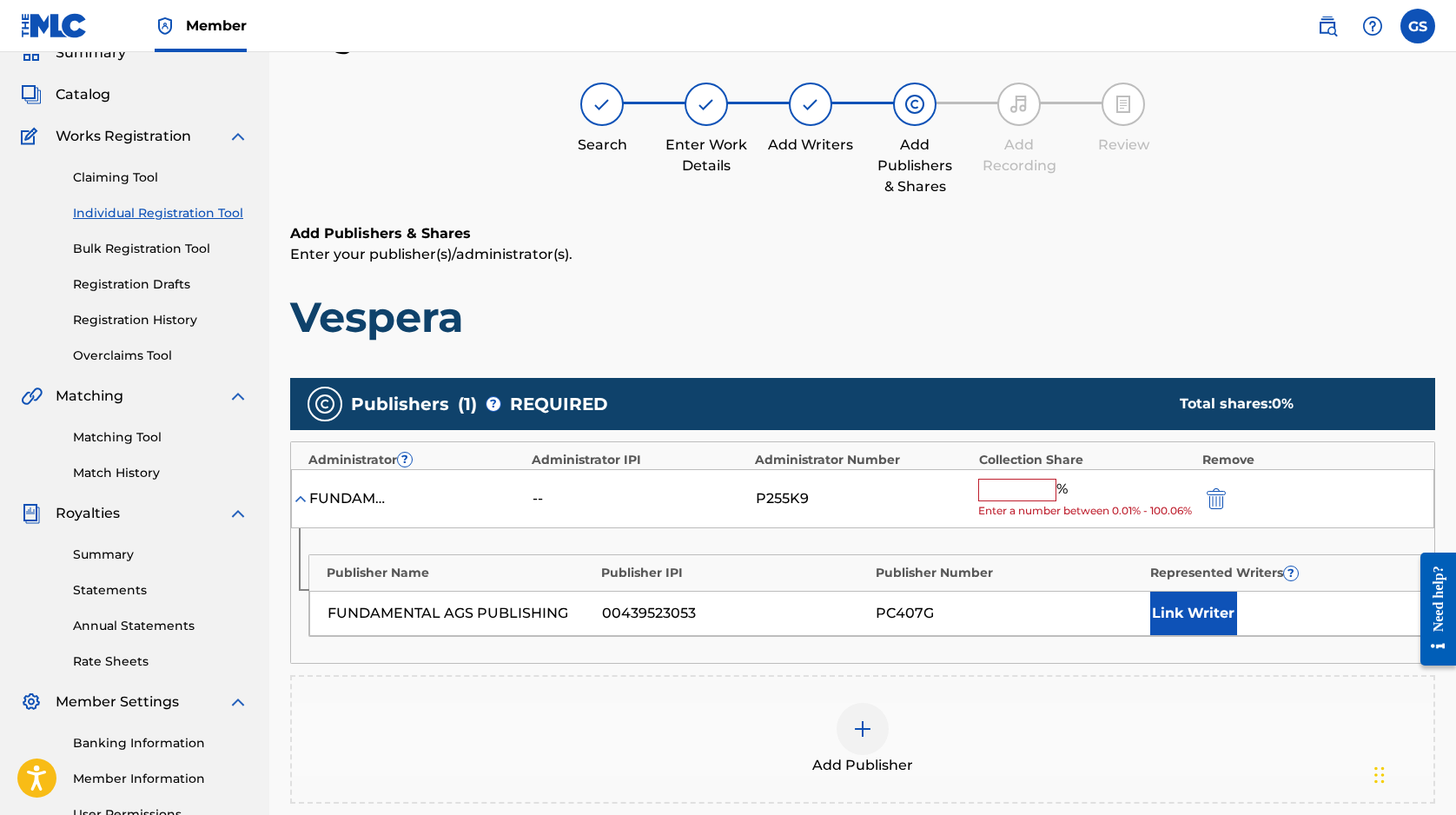
click at [998, 497] on input "text" at bounding box center [1017, 490] width 78 height 23
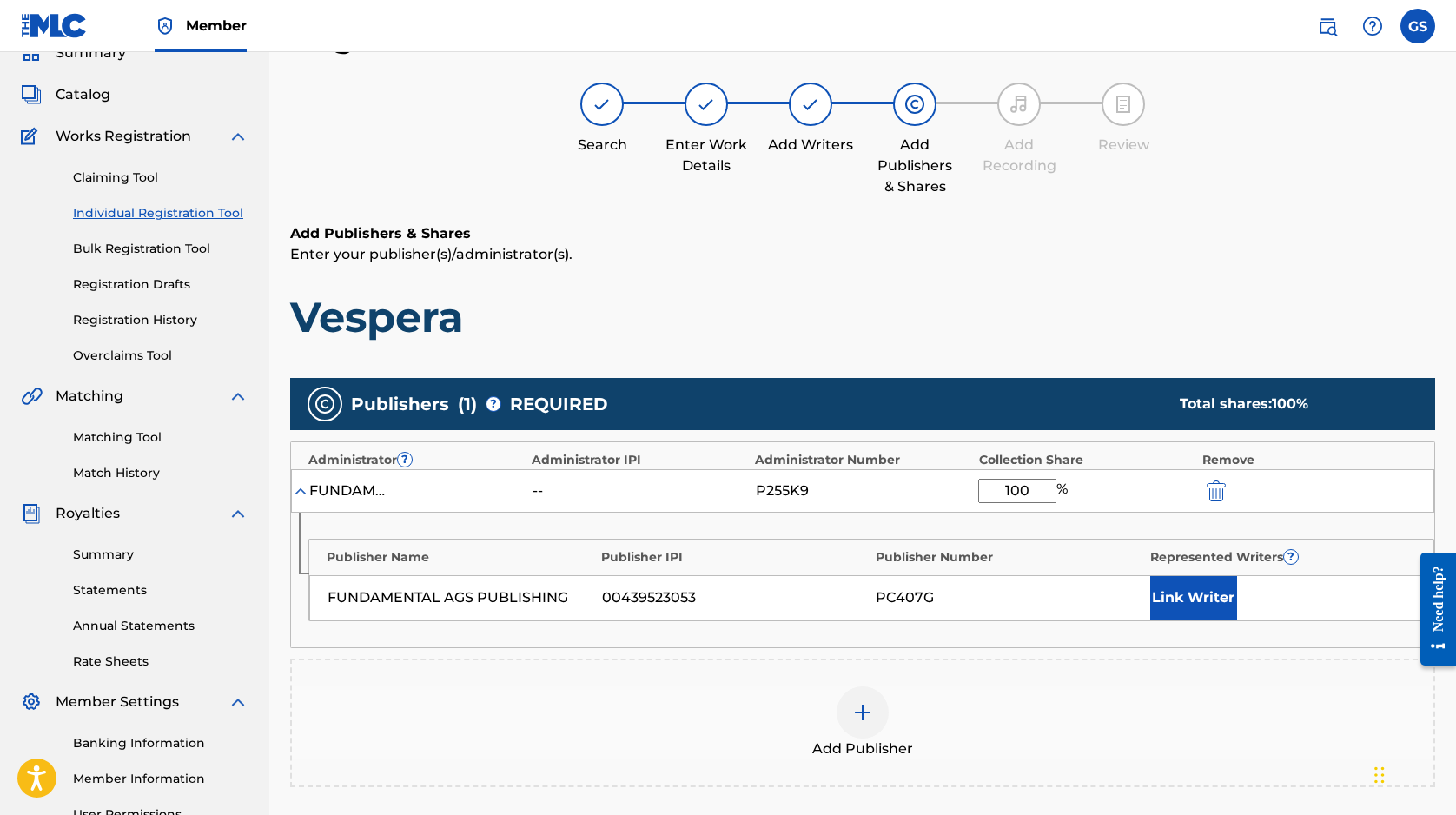
type input "100"
click at [1168, 592] on button "Link Writer" at bounding box center [1194, 598] width 86 height 43
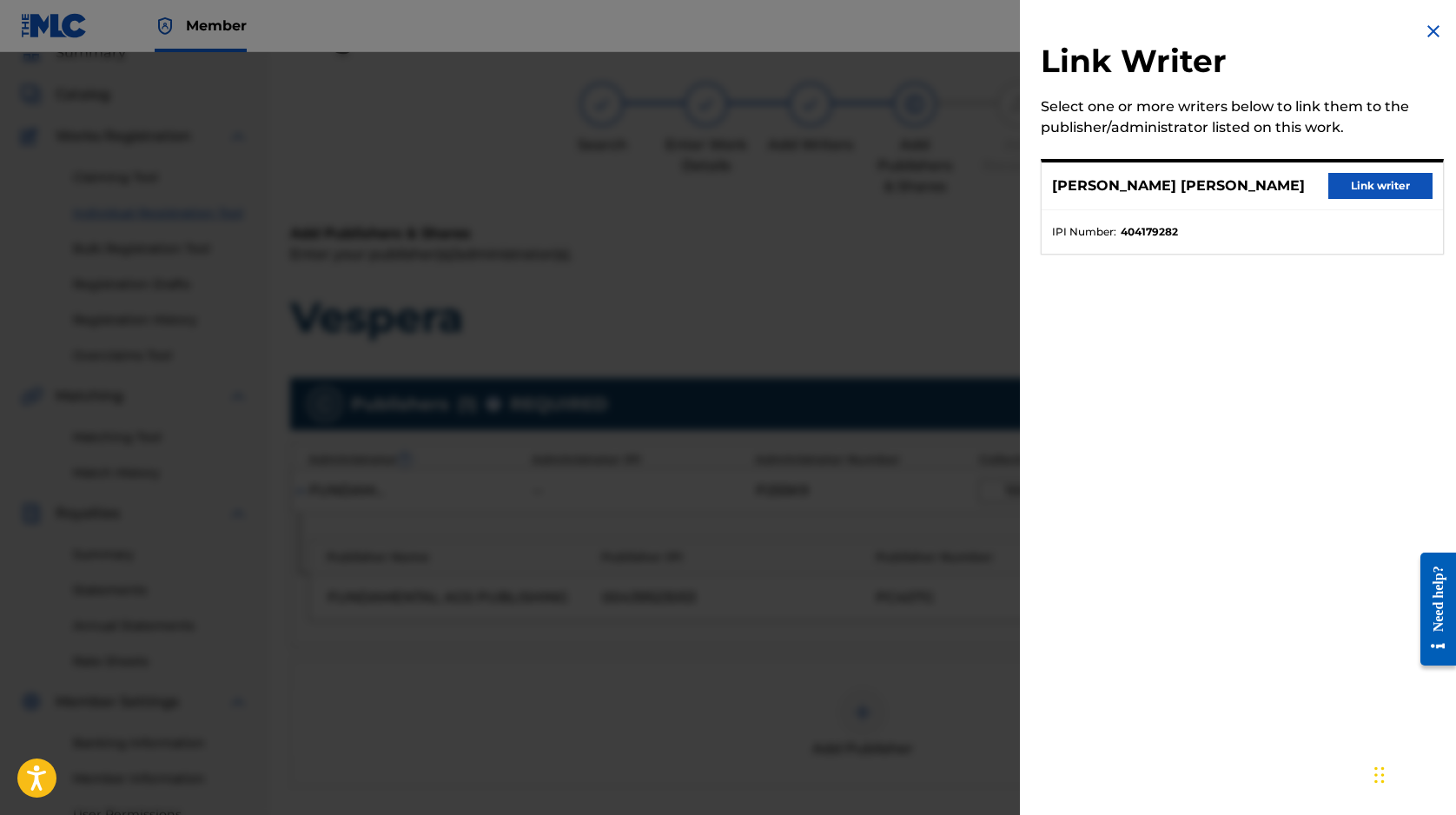
click at [1362, 185] on button "Link writer" at bounding box center [1380, 186] width 104 height 26
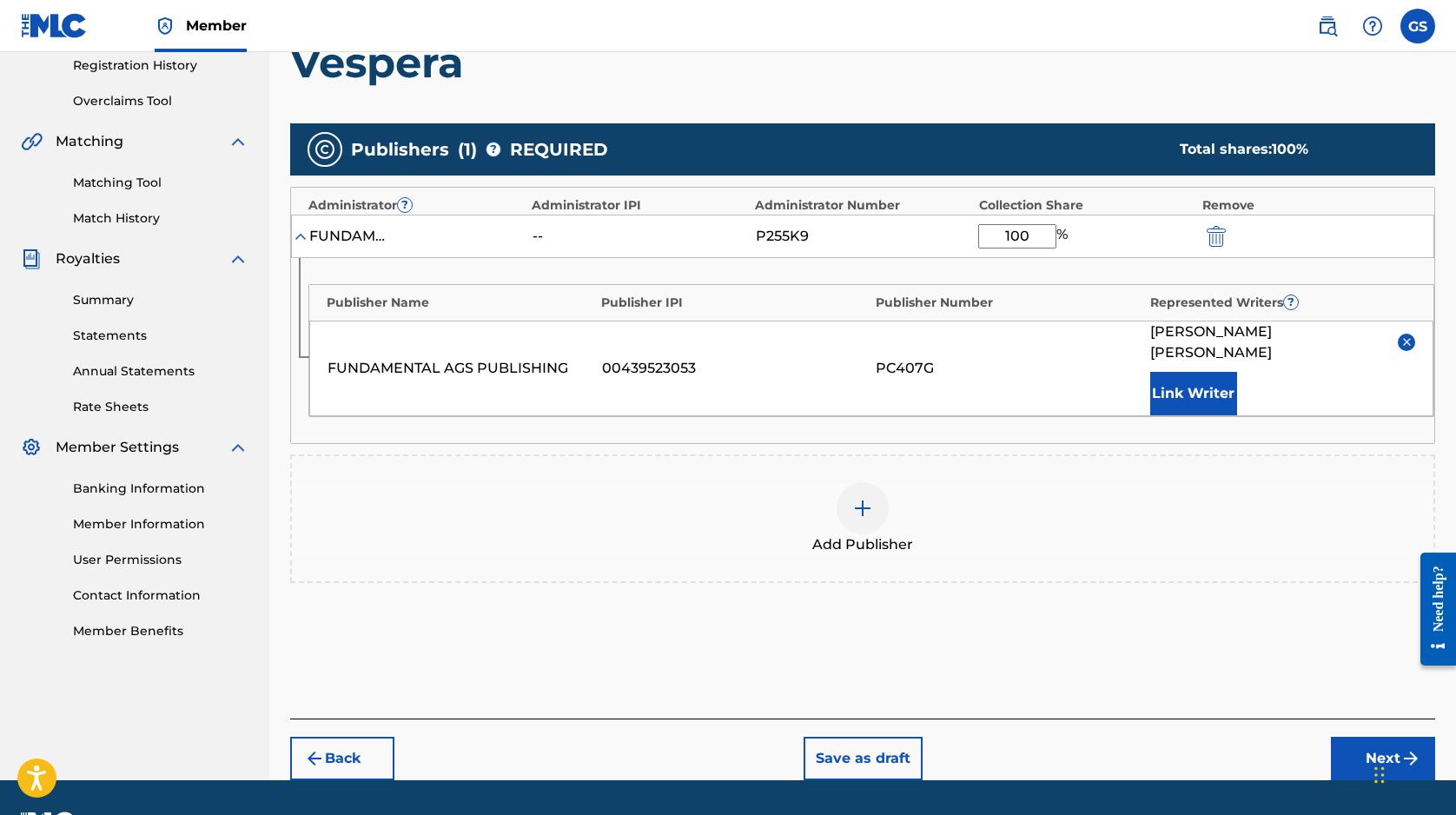
scroll to position [361, 0]
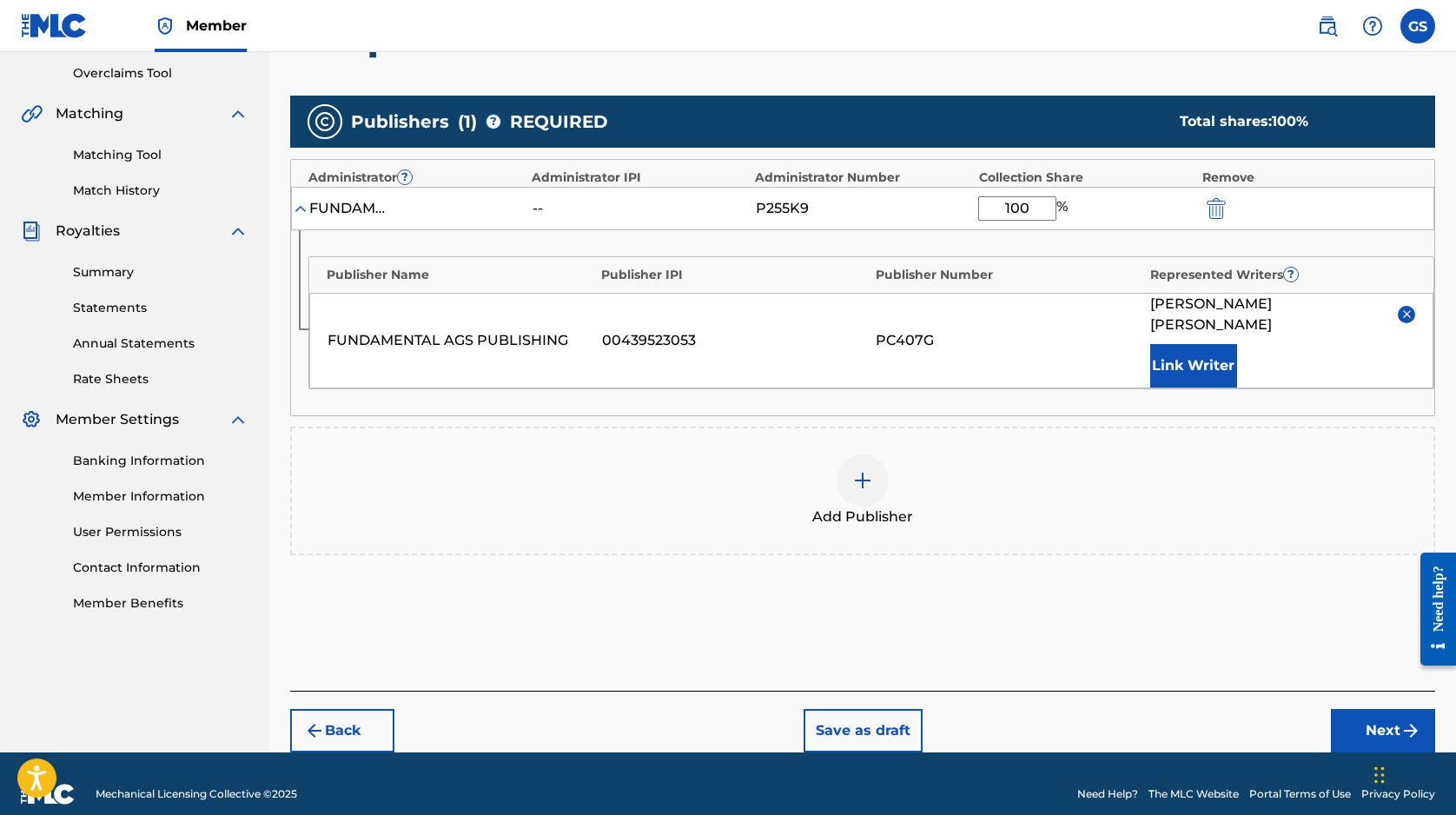
click at [1376, 713] on button "Next" at bounding box center [1383, 730] width 104 height 43
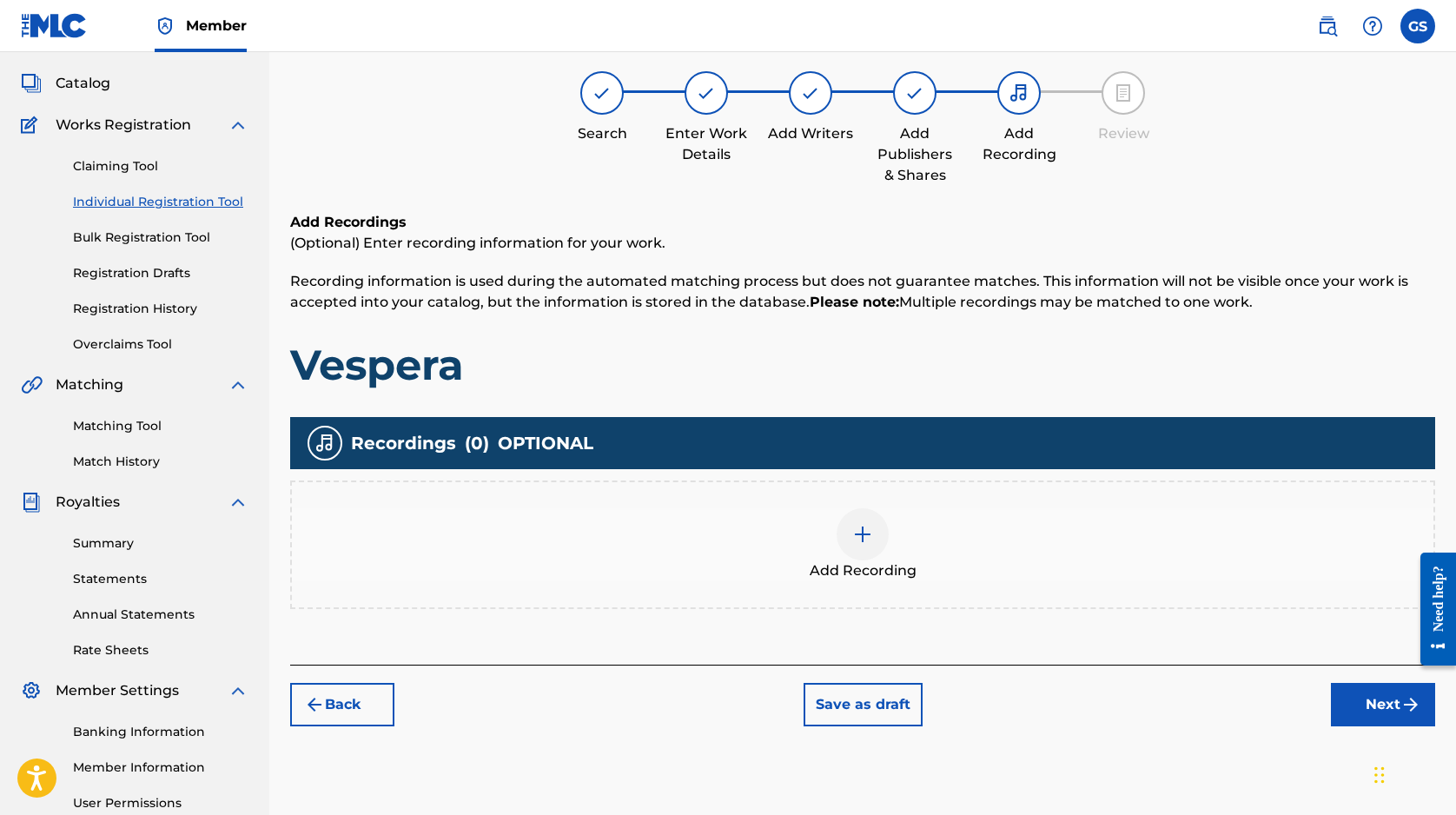
scroll to position [78, 0]
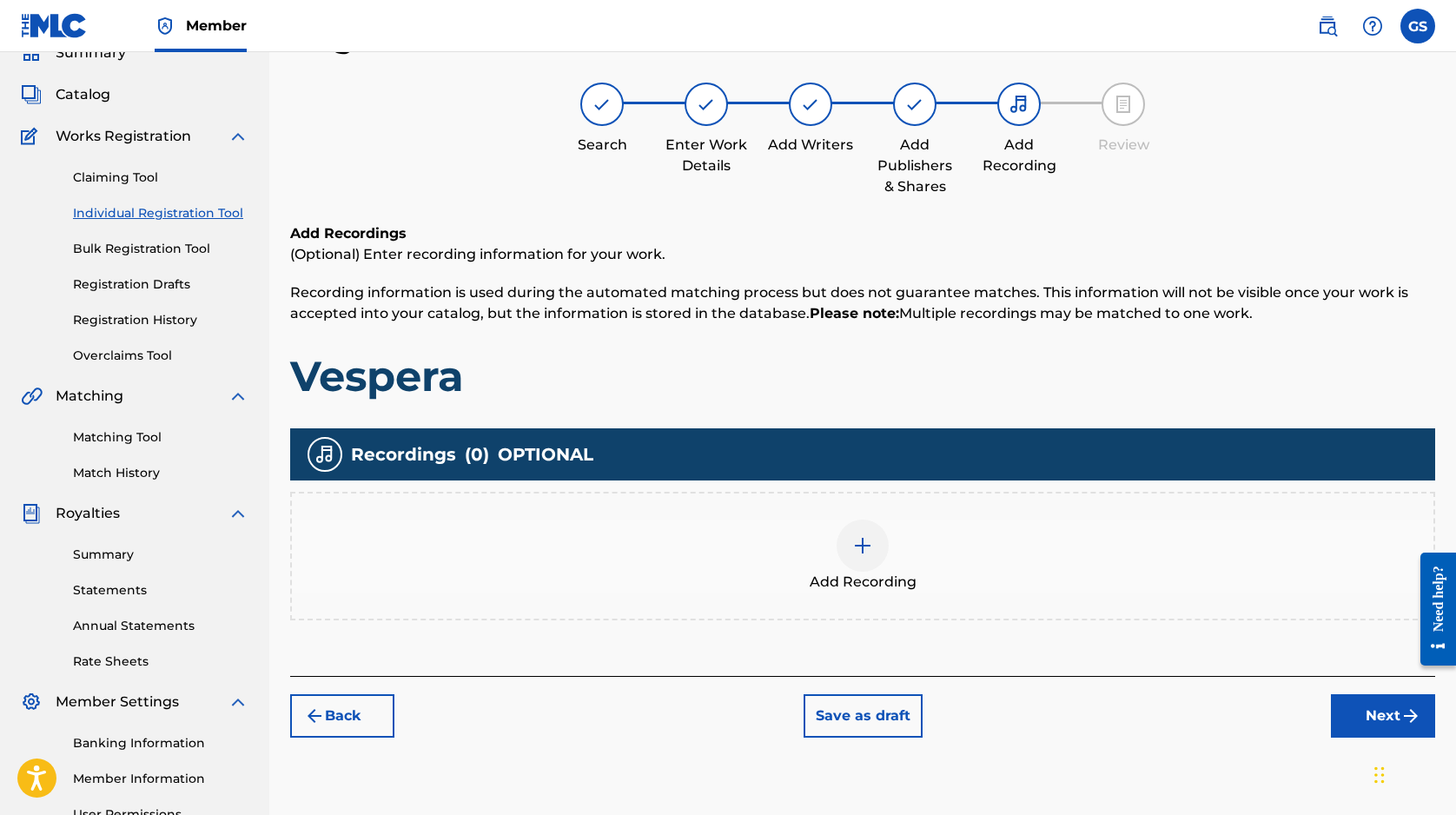
click at [1376, 713] on button "Next" at bounding box center [1383, 715] width 104 height 43
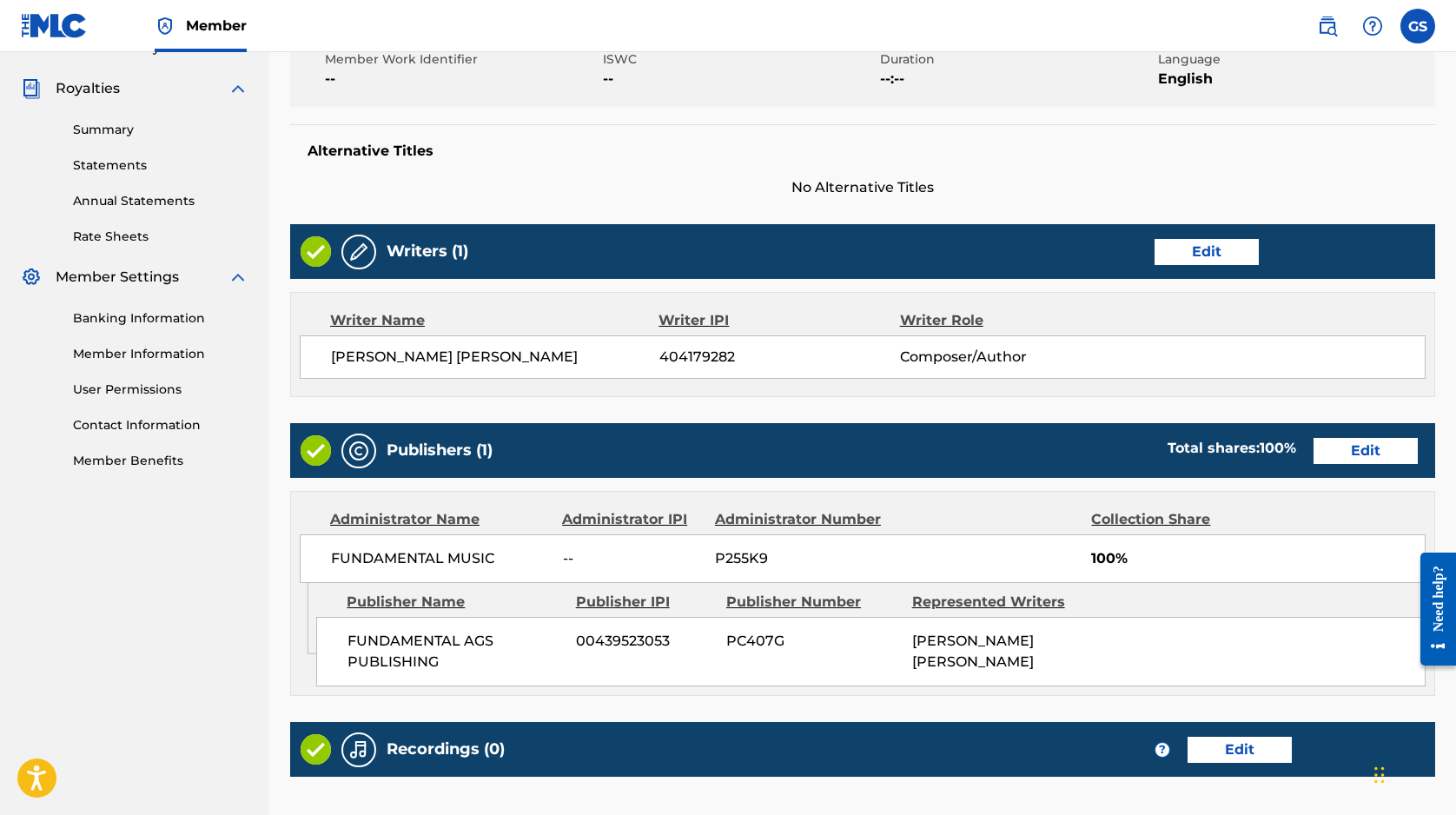
scroll to position [690, 0]
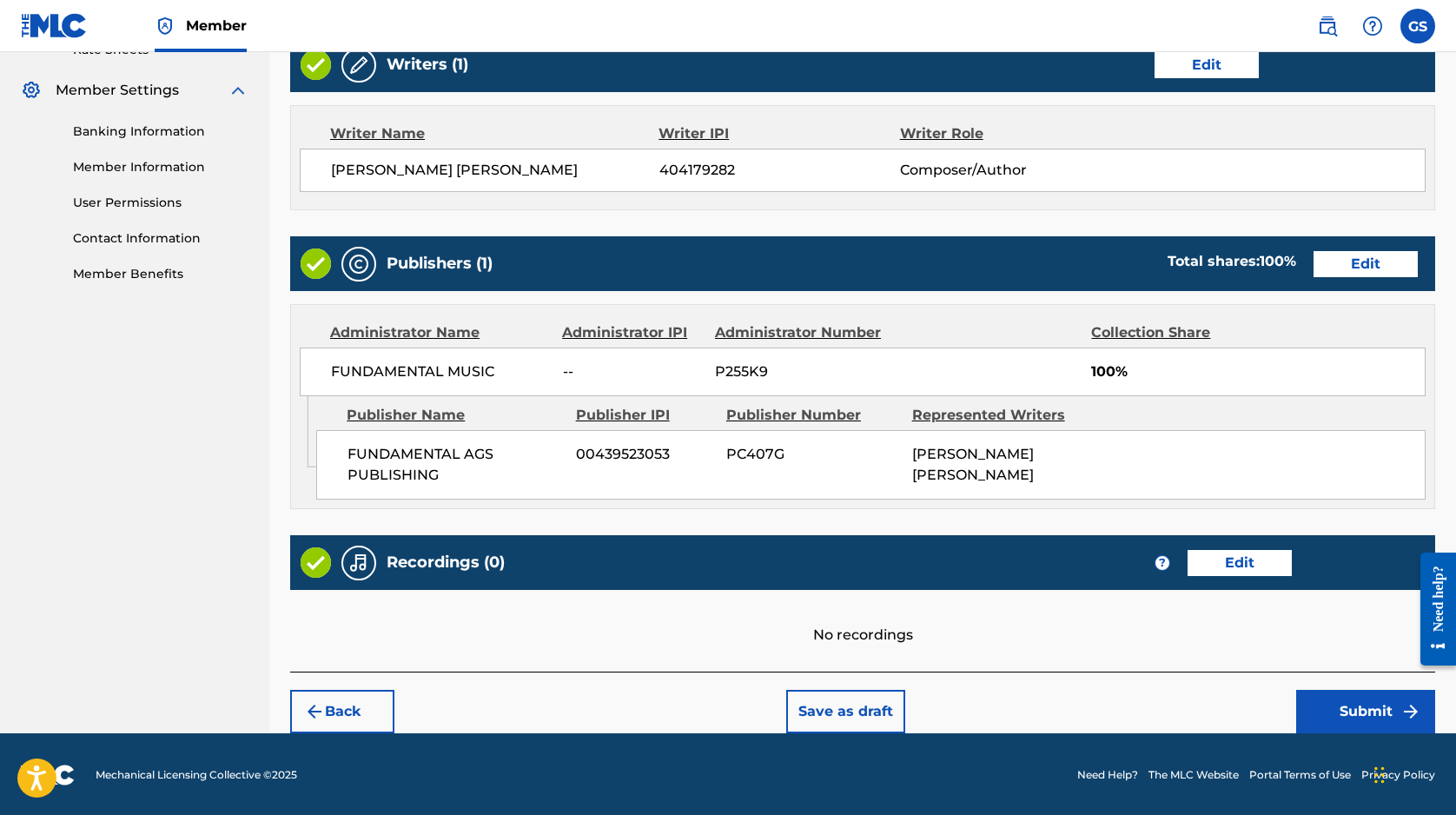
click at [1374, 711] on button "Submit" at bounding box center [1366, 712] width 139 height 43
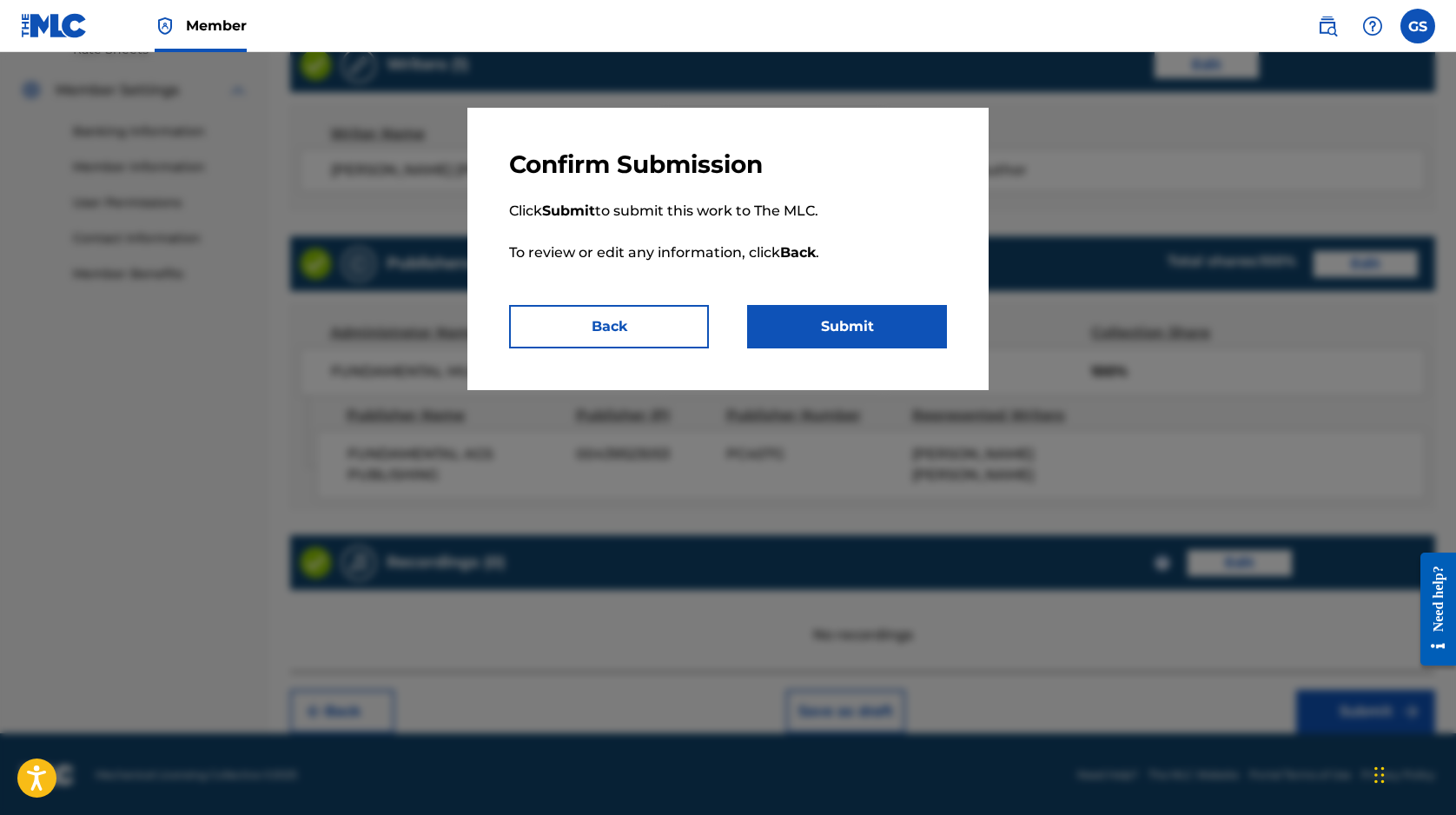
click at [865, 332] on button "Submit" at bounding box center [847, 326] width 200 height 43
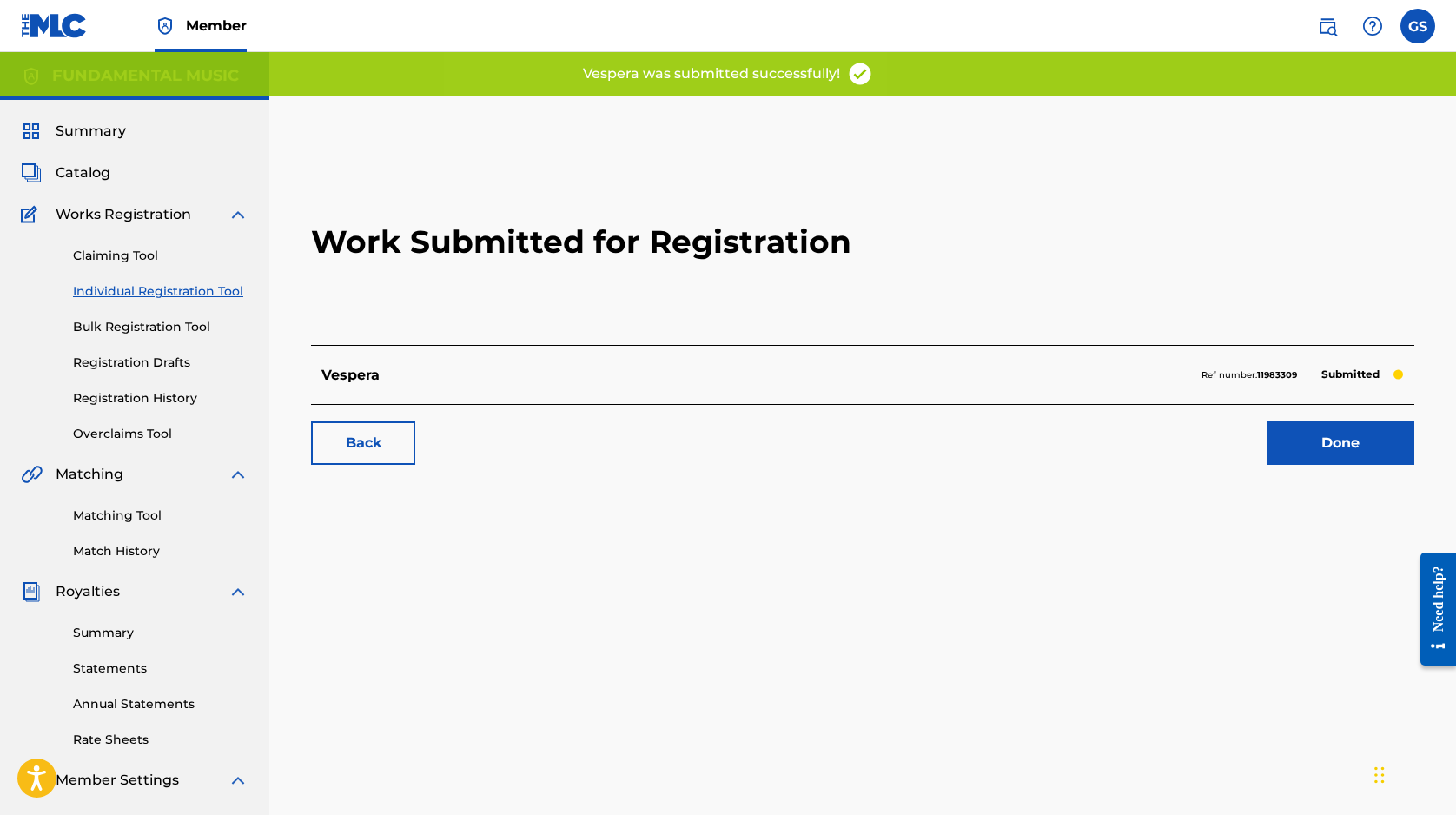
click at [1297, 451] on link "Done" at bounding box center [1339, 443] width 148 height 43
